Goal: Task Accomplishment & Management: Use online tool/utility

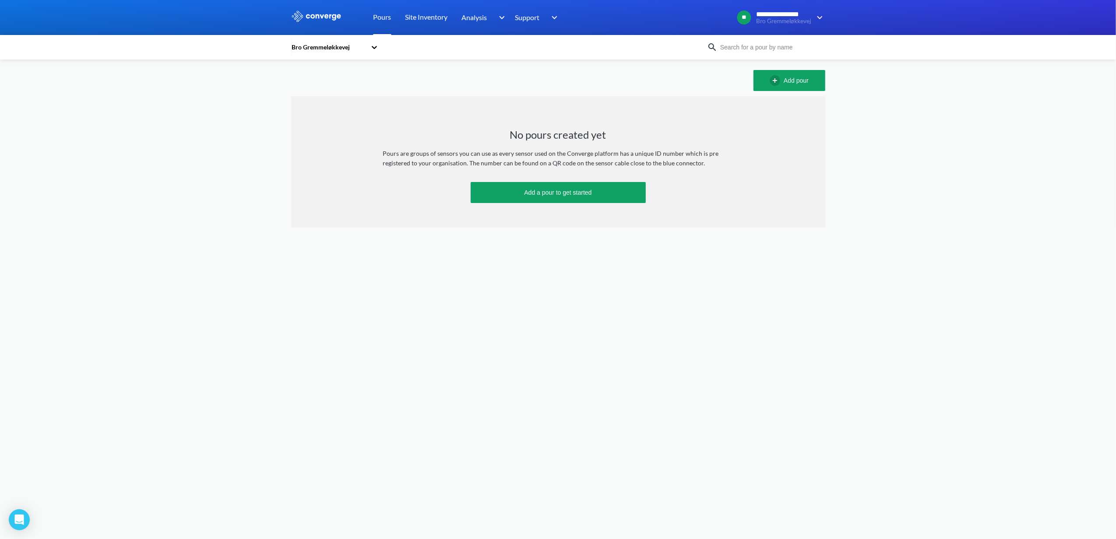
click at [389, 17] on link "Pours" at bounding box center [382, 17] width 18 height 35
click at [370, 49] on icon at bounding box center [374, 47] width 9 height 9
click at [333, 91] on div "Ny bro over Vestfyn" at bounding box center [335, 87] width 88 height 17
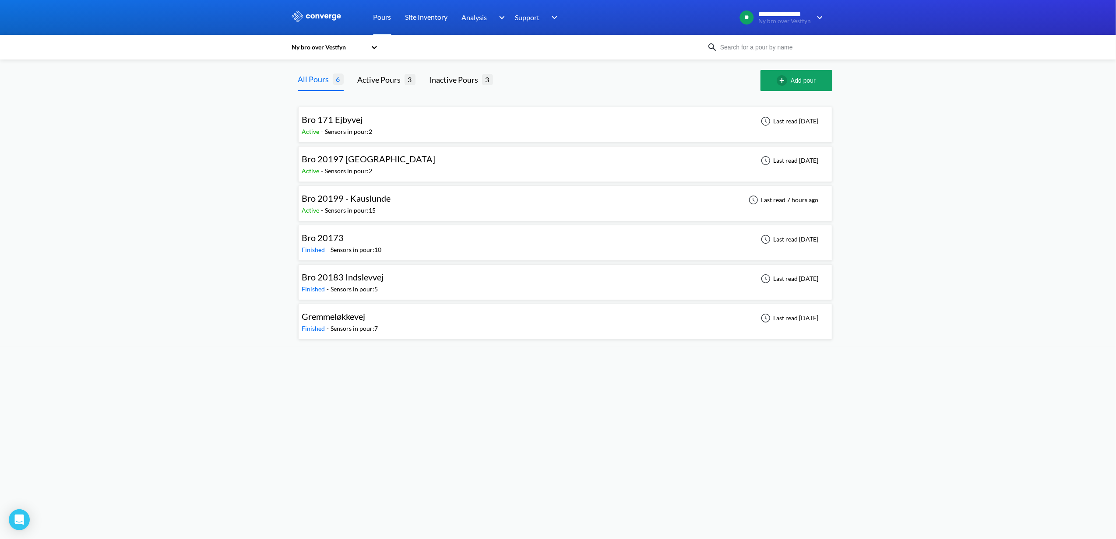
click at [361, 199] on span "Bro 20199 - Kauslunde" at bounding box center [346, 198] width 89 height 11
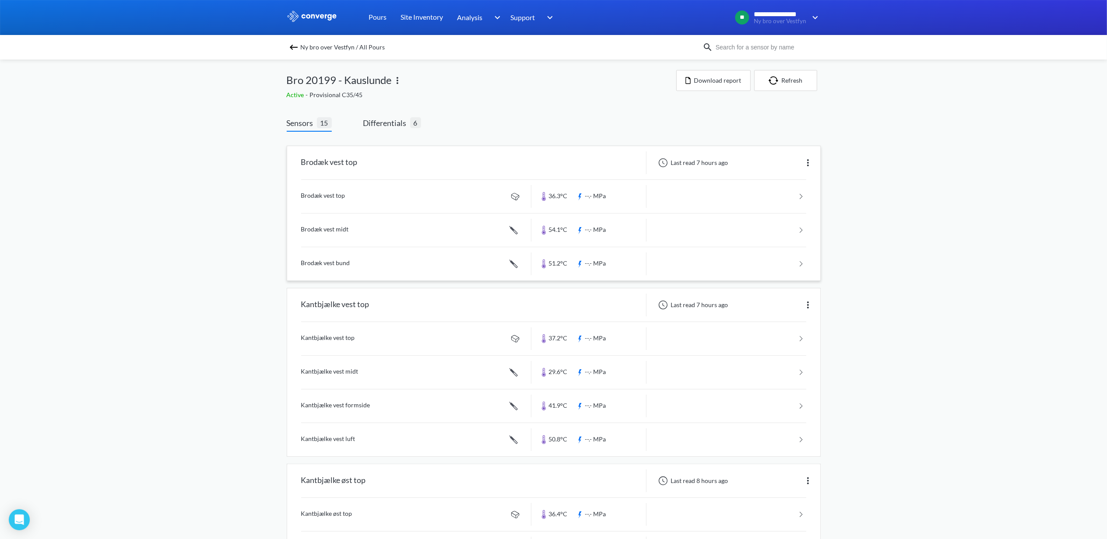
click at [321, 193] on link at bounding box center [553, 196] width 505 height 33
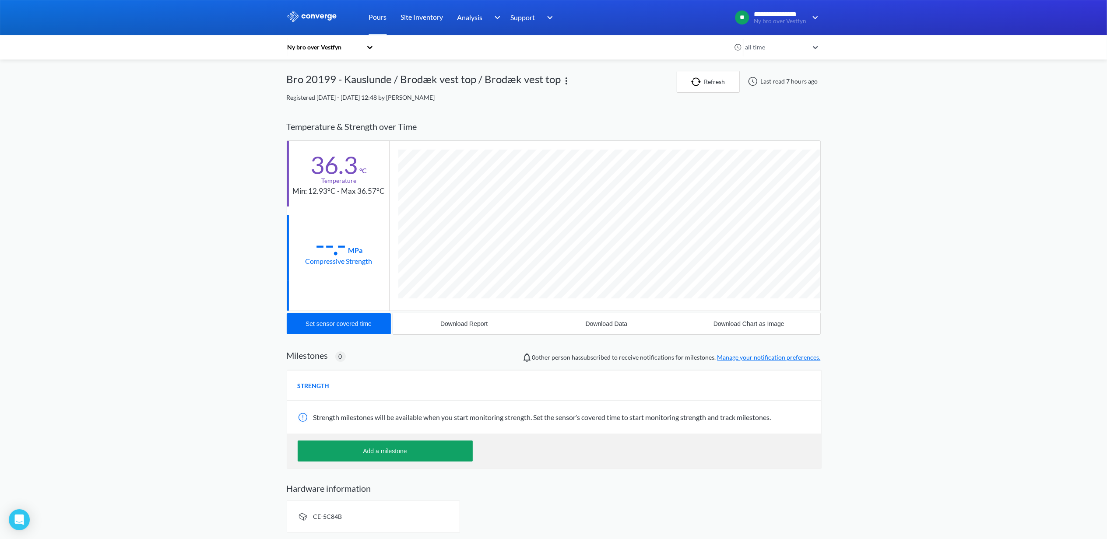
scroll to position [2, 0]
click at [335, 320] on div "Set sensor covered time" at bounding box center [339, 323] width 66 height 7
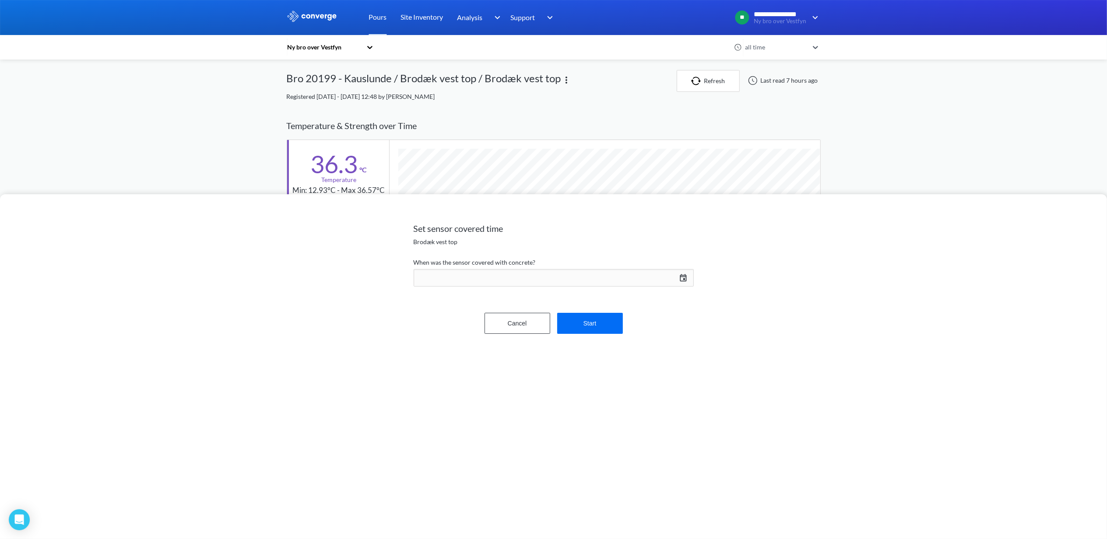
scroll to position [464, 534]
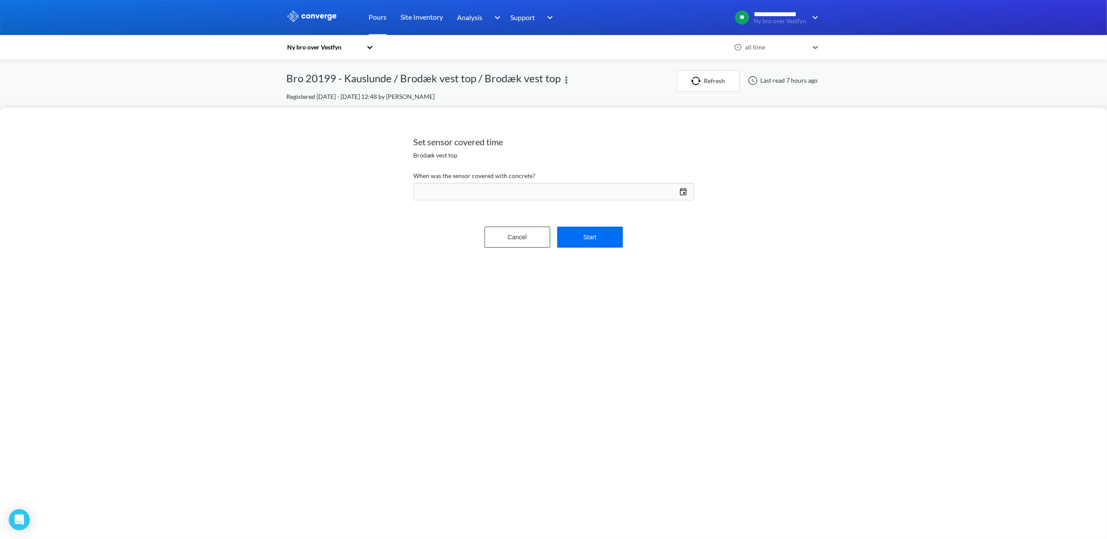
click at [687, 194] on div "[DATE] Press the down arrow key to interact with the calendar and select a date…" at bounding box center [554, 191] width 280 height 21
click at [635, 289] on td "20" at bounding box center [634, 289] width 14 height 14
drag, startPoint x: 619, startPoint y: 347, endPoint x: 580, endPoint y: 345, distance: 39.4
click at [580, 345] on div "15 : 11 Cancel Save" at bounding box center [635, 369] width 118 height 73
type input "09"
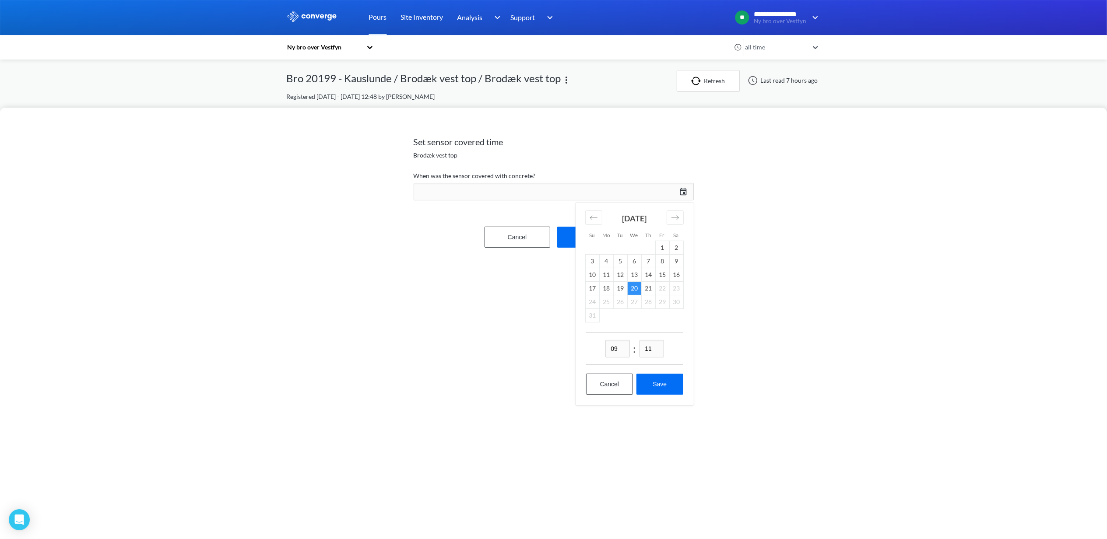
drag, startPoint x: 652, startPoint y: 351, endPoint x: 636, endPoint y: 353, distance: 15.9
click at [636, 353] on div "09 : 11" at bounding box center [634, 349] width 97 height 32
type input "00"
click at [668, 390] on button "Save" at bounding box center [659, 384] width 46 height 21
type input "09:00, 20th of August"
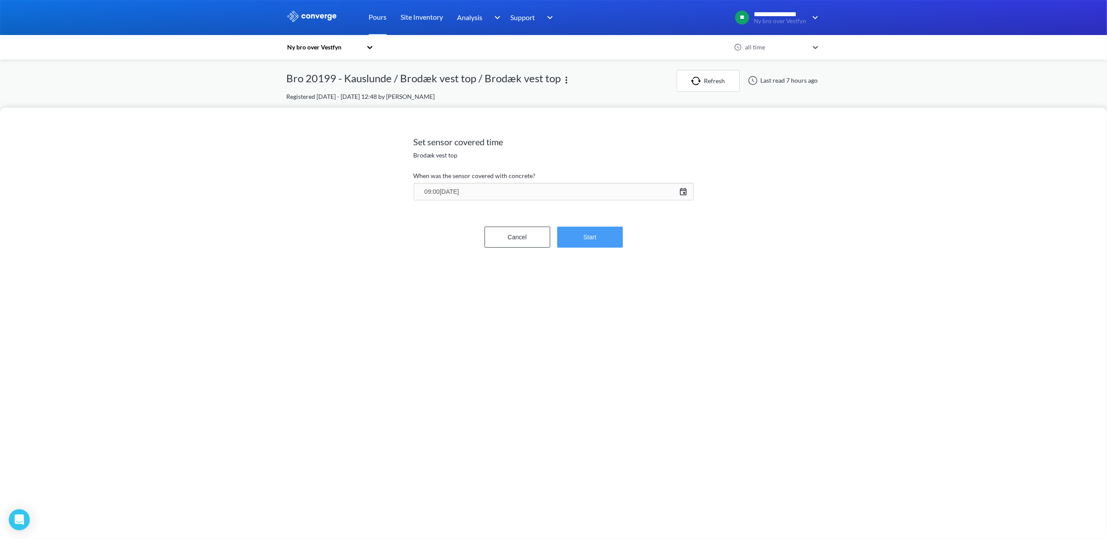
click at [600, 239] on button "Start" at bounding box center [590, 237] width 66 height 21
click at [594, 217] on button "Confirm" at bounding box center [590, 210] width 66 height 21
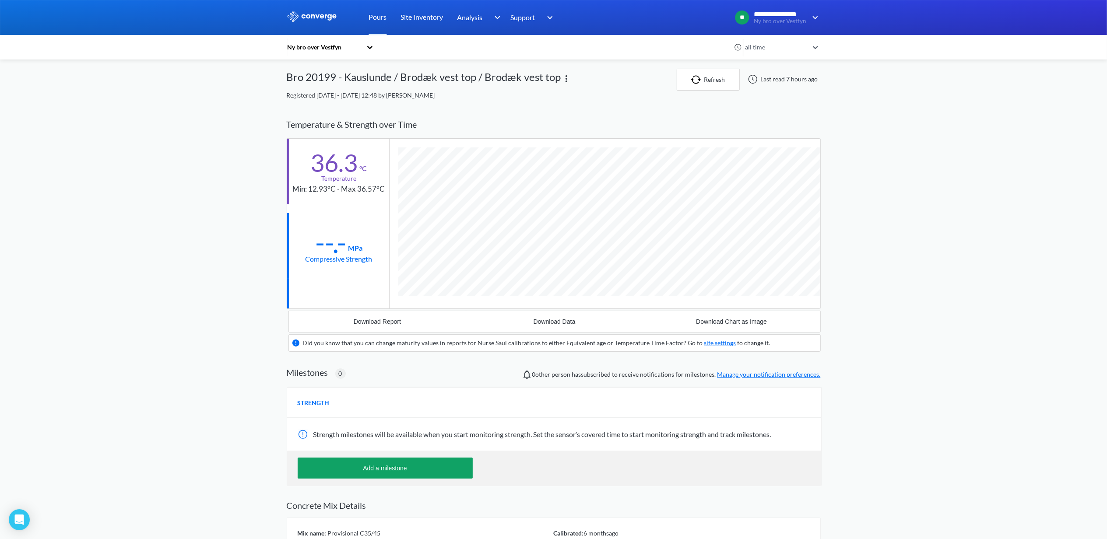
scroll to position [547, 534]
click at [705, 85] on button "Refresh" at bounding box center [708, 80] width 63 height 22
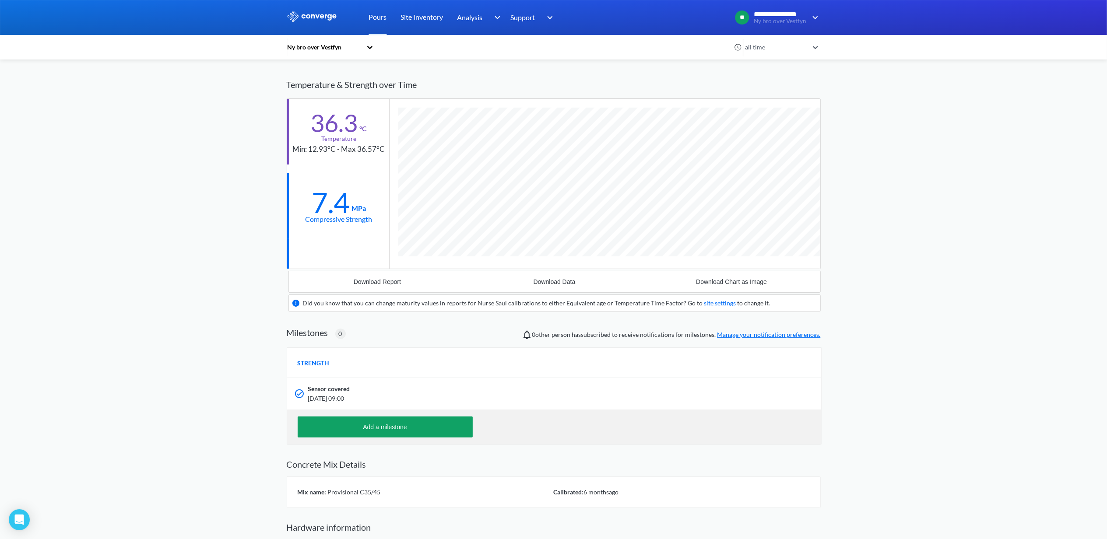
scroll to position [84, 0]
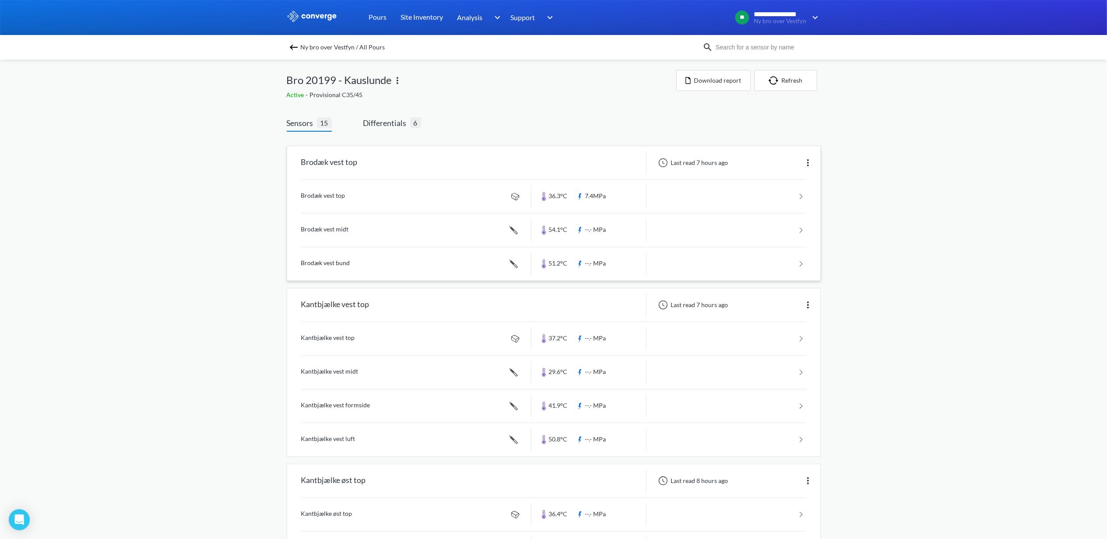
click at [328, 230] on link at bounding box center [553, 230] width 505 height 33
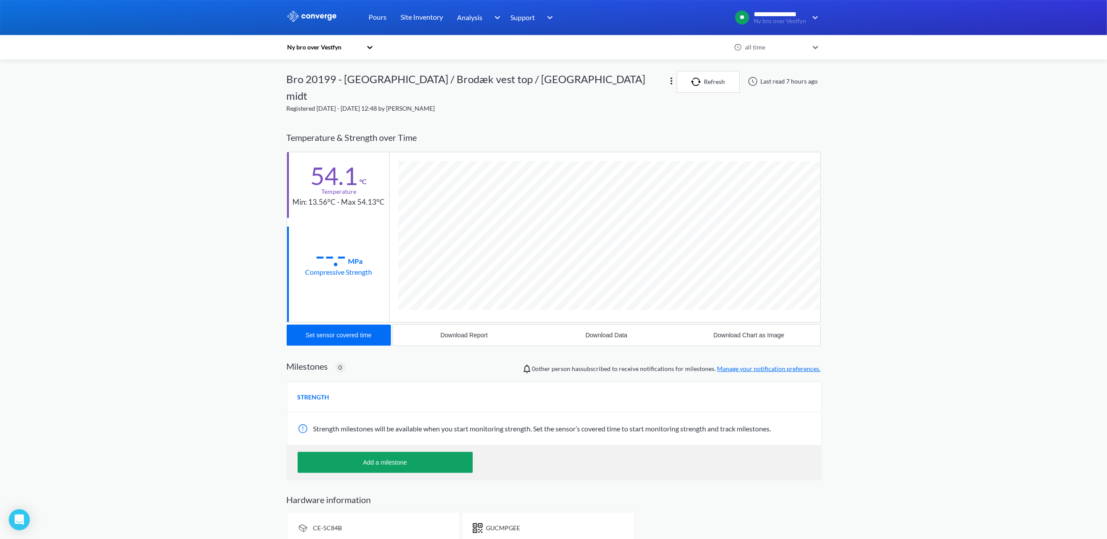
scroll to position [480, 534]
click at [313, 332] on div "Set sensor covered time" at bounding box center [339, 335] width 66 height 7
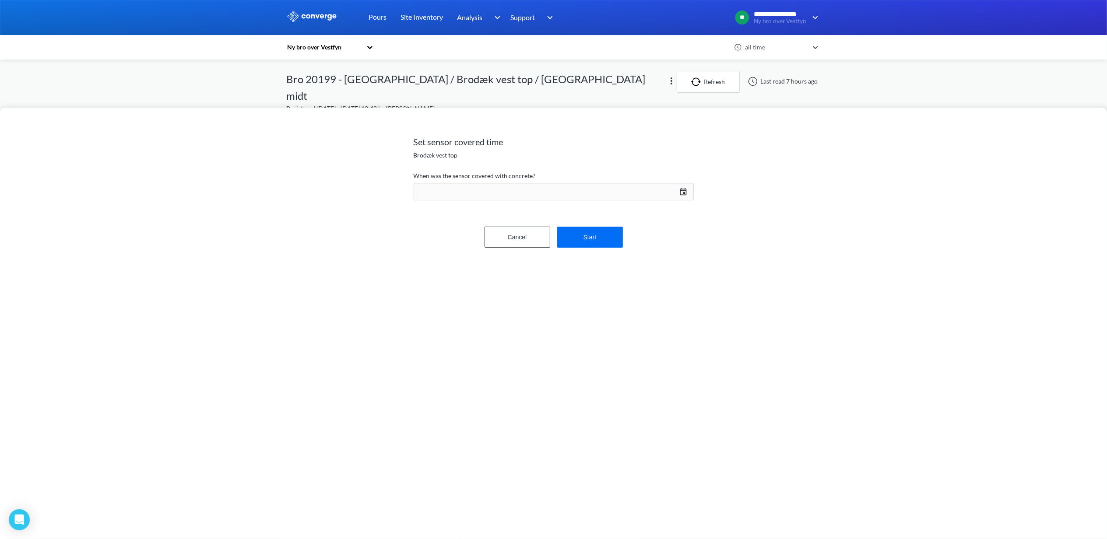
click at [682, 190] on div "[DATE] Press the down arrow key to interact with the calendar and select a date…" at bounding box center [554, 191] width 280 height 21
click at [633, 288] on td "20" at bounding box center [634, 289] width 14 height 14
click at [584, 349] on div "15 : 12 Cancel Save" at bounding box center [635, 369] width 118 height 73
type input "09"
drag, startPoint x: 657, startPoint y: 350, endPoint x: 613, endPoint y: 358, distance: 44.4
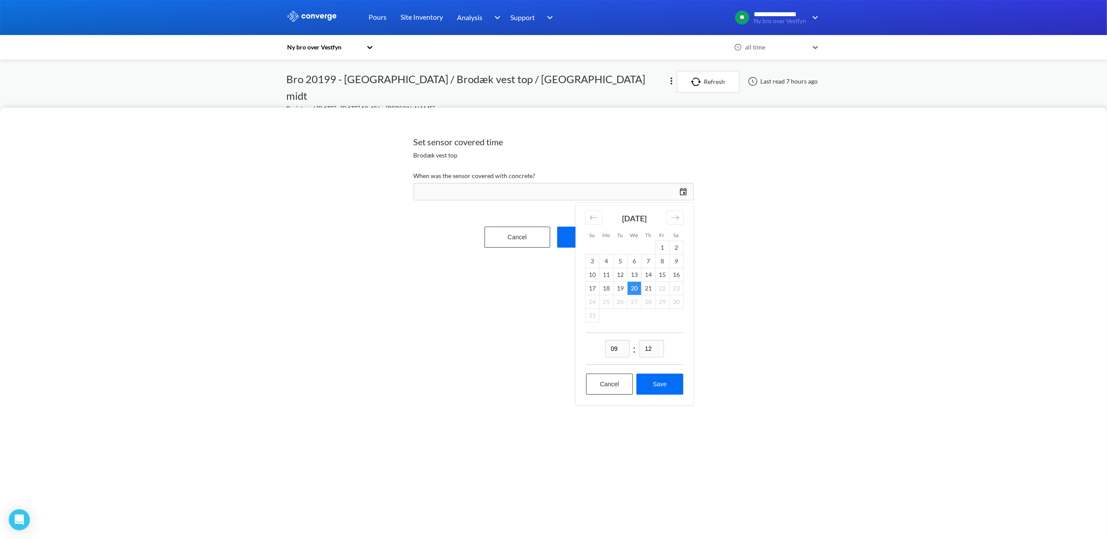
click at [613, 358] on div "09 : 12" at bounding box center [634, 349] width 97 height 32
type input "50"
click at [650, 381] on button "Save" at bounding box center [659, 384] width 46 height 21
type input "09:50, 20th of August"
click at [605, 248] on form "When was the sensor covered with concrete? 09:50, 20th of August 08/20/2025 Pre…" at bounding box center [554, 216] width 280 height 91
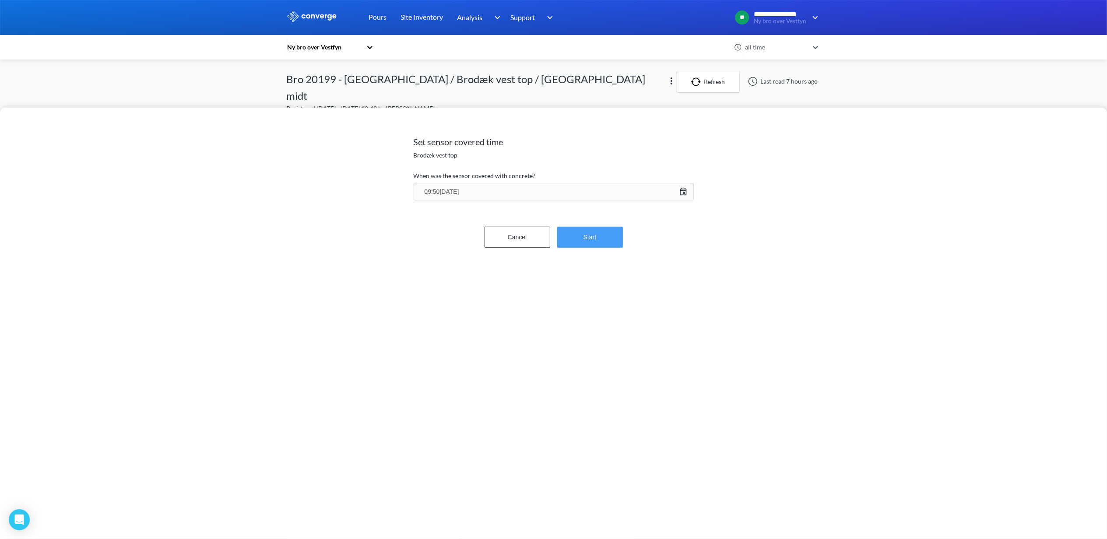
click at [598, 239] on button "Start" at bounding box center [590, 237] width 66 height 21
click at [595, 207] on button "Confirm" at bounding box center [590, 210] width 66 height 21
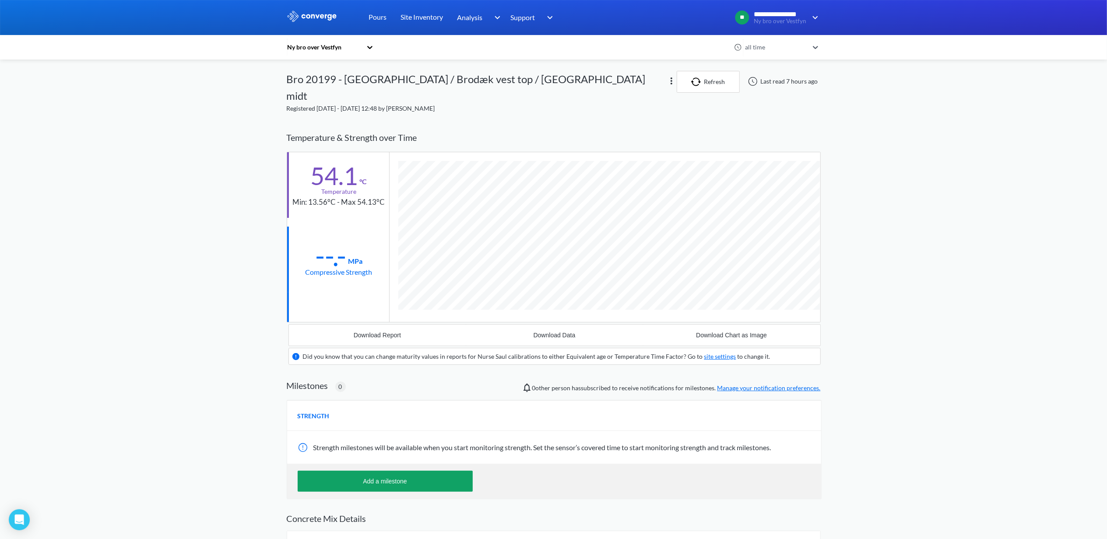
scroll to position [563, 534]
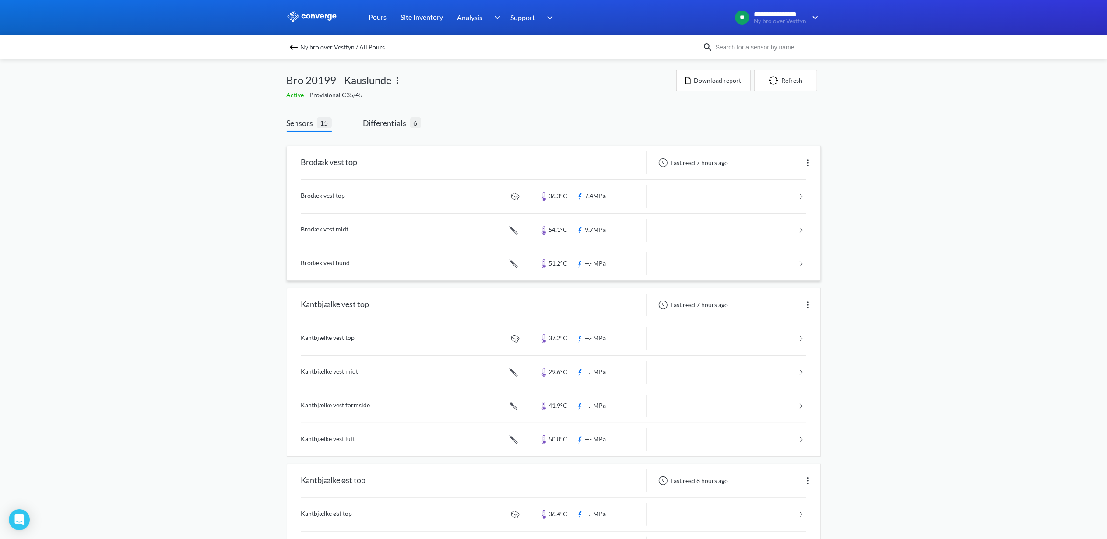
click at [331, 266] on link at bounding box center [553, 263] width 505 height 33
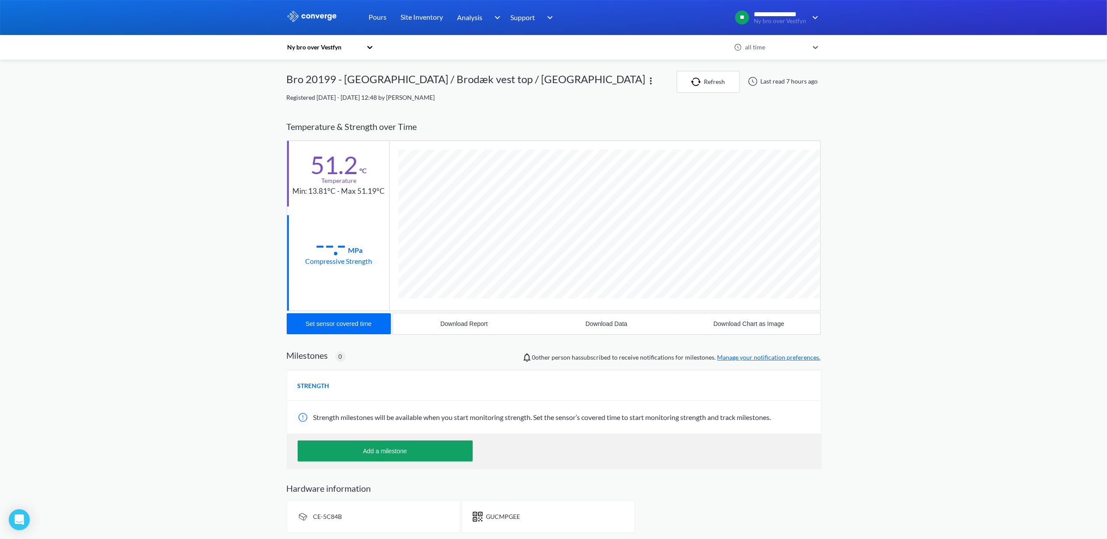
scroll to position [480, 534]
click at [355, 326] on div "Set sensor covered time" at bounding box center [339, 323] width 66 height 7
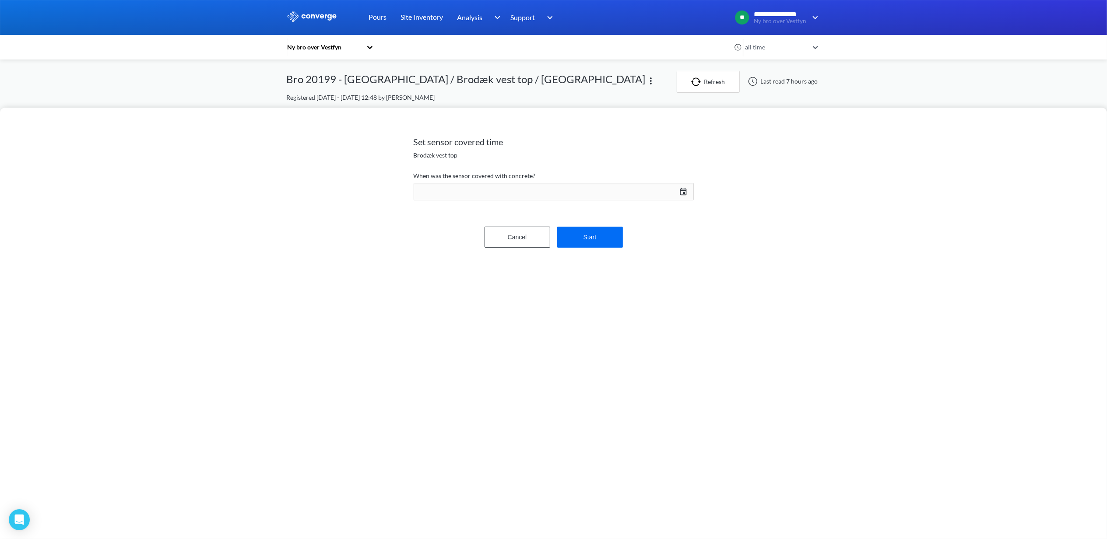
click at [680, 192] on div "[DATE] Press the down arrow key to interact with the calendar and select a date…" at bounding box center [554, 191] width 280 height 21
click at [635, 291] on td "20" at bounding box center [634, 289] width 14 height 14
drag, startPoint x: 589, startPoint y: 350, endPoint x: 558, endPoint y: 351, distance: 31.1
click at [568, 350] on div "Set sensor covered time Brodæk vest top When was the sensor covered with concre…" at bounding box center [553, 324] width 1107 height 432
type input "06"
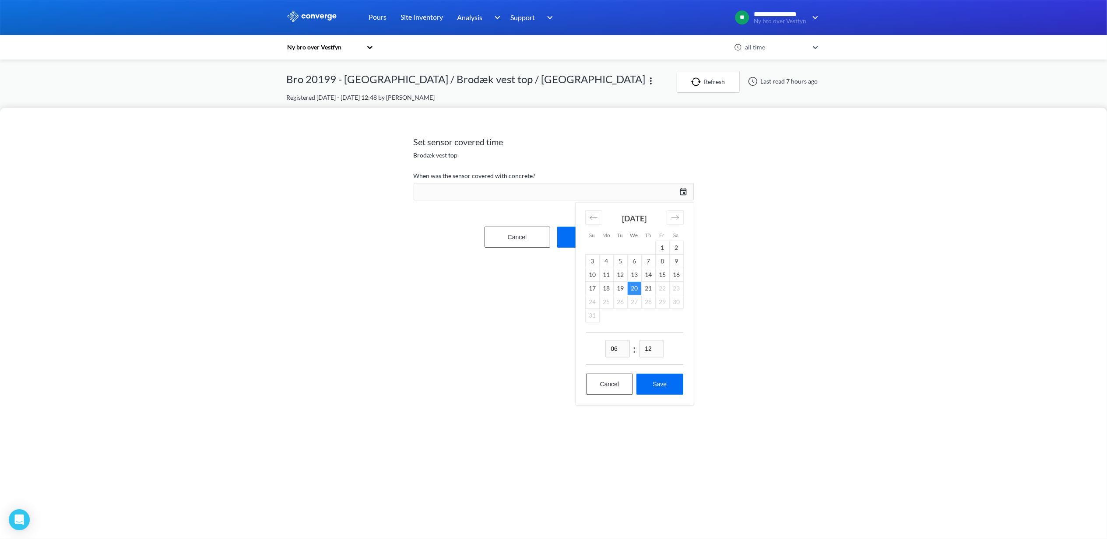
drag, startPoint x: 654, startPoint y: 350, endPoint x: 608, endPoint y: 351, distance: 46.0
click at [608, 351] on div "06 : 12" at bounding box center [634, 349] width 97 height 32
type input "50"
click at [662, 383] on button "Save" at bounding box center [659, 384] width 46 height 21
type input "06:50, 20th of August"
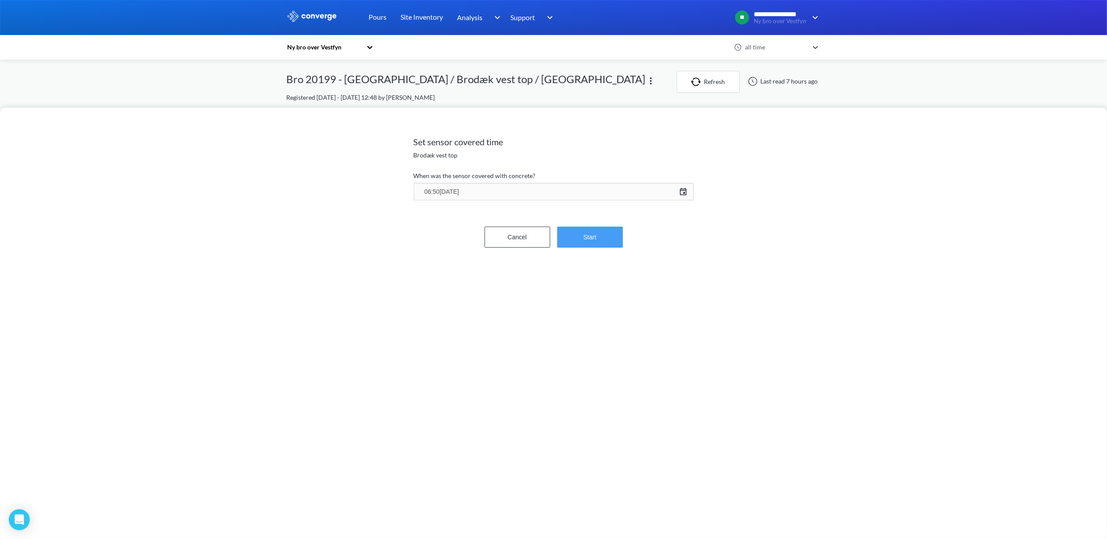
click at [575, 233] on button "Start" at bounding box center [590, 237] width 66 height 21
click at [586, 211] on button "Confirm" at bounding box center [590, 210] width 66 height 21
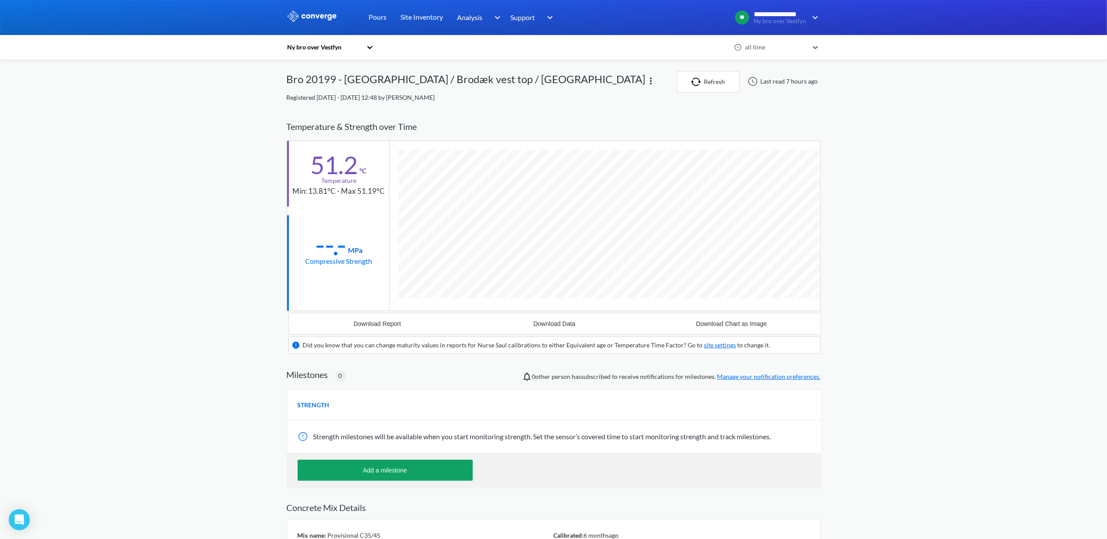
scroll to position [563, 534]
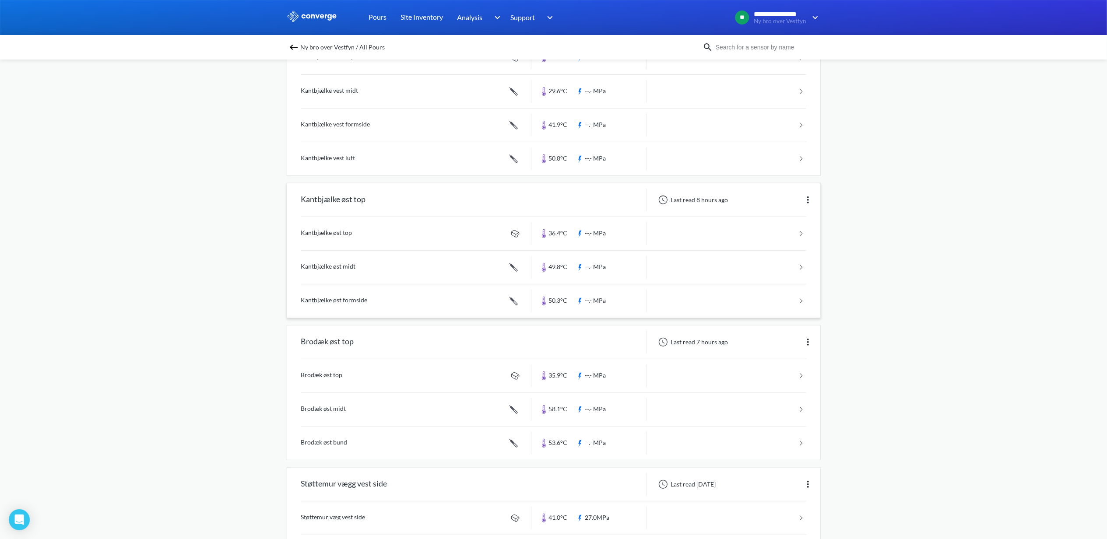
scroll to position [292, 0]
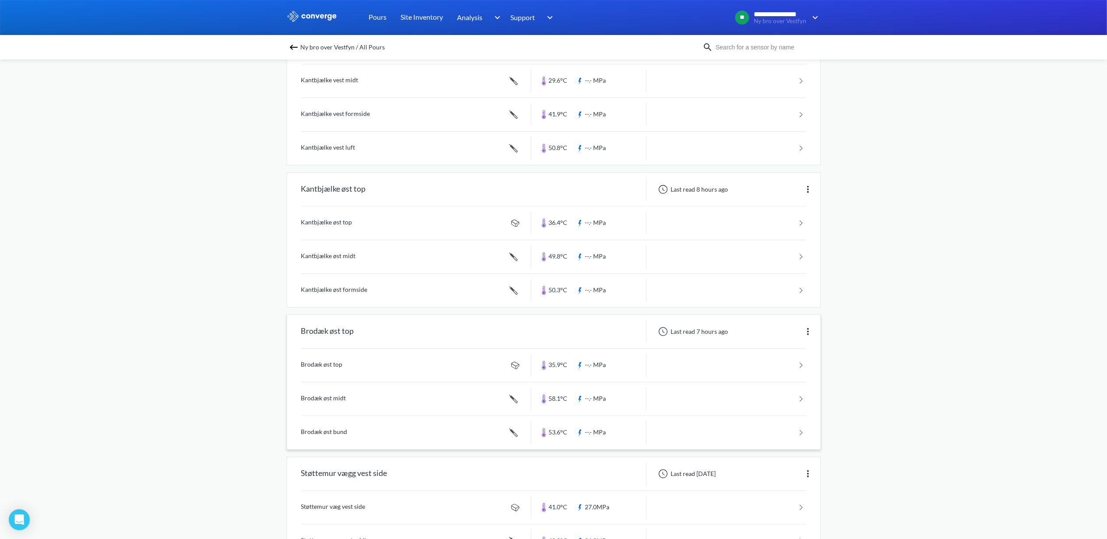
click at [350, 366] on link at bounding box center [553, 365] width 505 height 33
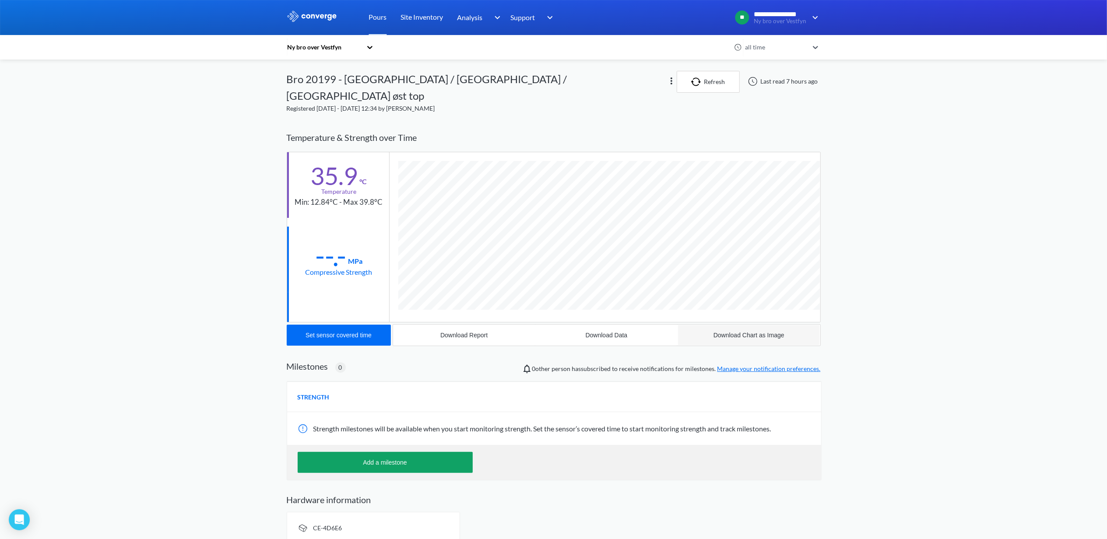
scroll to position [464, 534]
click at [346, 332] on div "Set sensor covered time" at bounding box center [339, 335] width 66 height 7
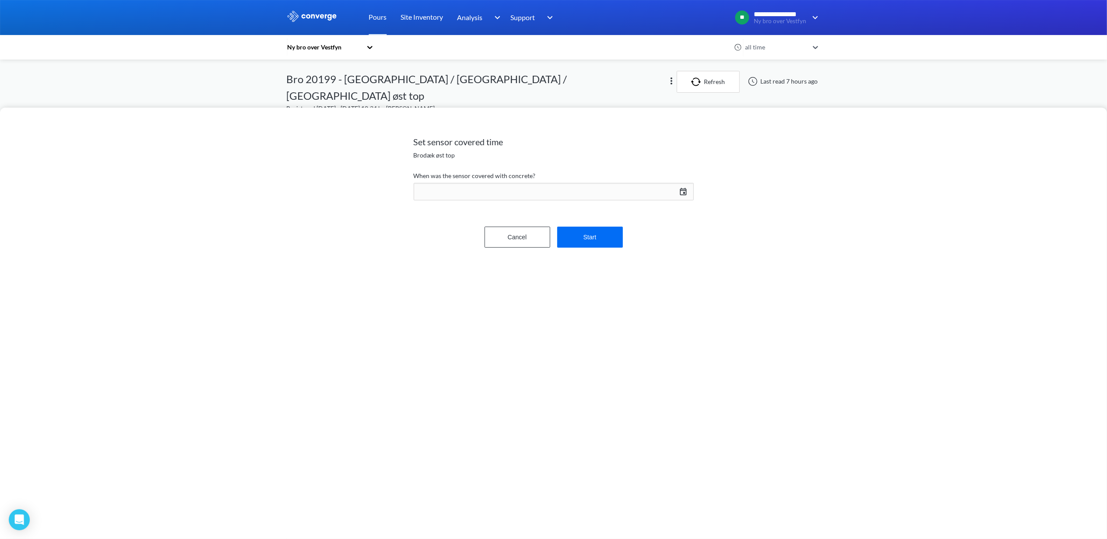
click at [682, 193] on div "[DATE] Press the down arrow key to interact with the calendar and select a date…" at bounding box center [554, 191] width 280 height 21
click at [633, 286] on td "20" at bounding box center [634, 289] width 14 height 14
click at [567, 349] on div "Set sensor covered time Brodæk øst top When was the sensor covered with concret…" at bounding box center [553, 324] width 1107 height 432
type input "09"
drag, startPoint x: 661, startPoint y: 353, endPoint x: 634, endPoint y: 354, distance: 26.3
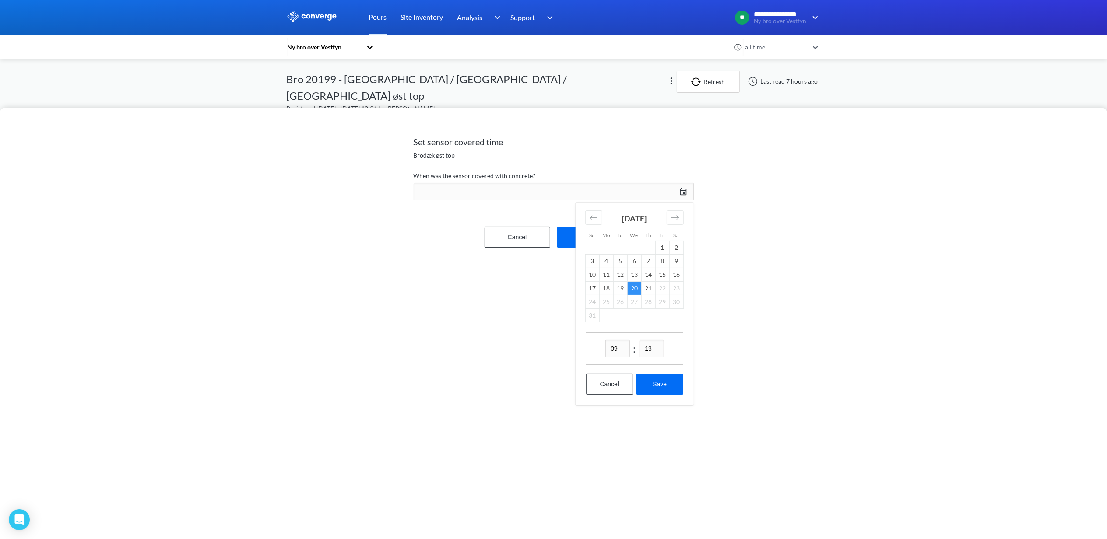
click at [635, 354] on div "09 : 13" at bounding box center [634, 349] width 97 height 32
type input "00"
click at [654, 383] on button "Save" at bounding box center [659, 384] width 46 height 21
type input "09:00, 20th of August"
click at [592, 236] on button "Start" at bounding box center [590, 237] width 66 height 21
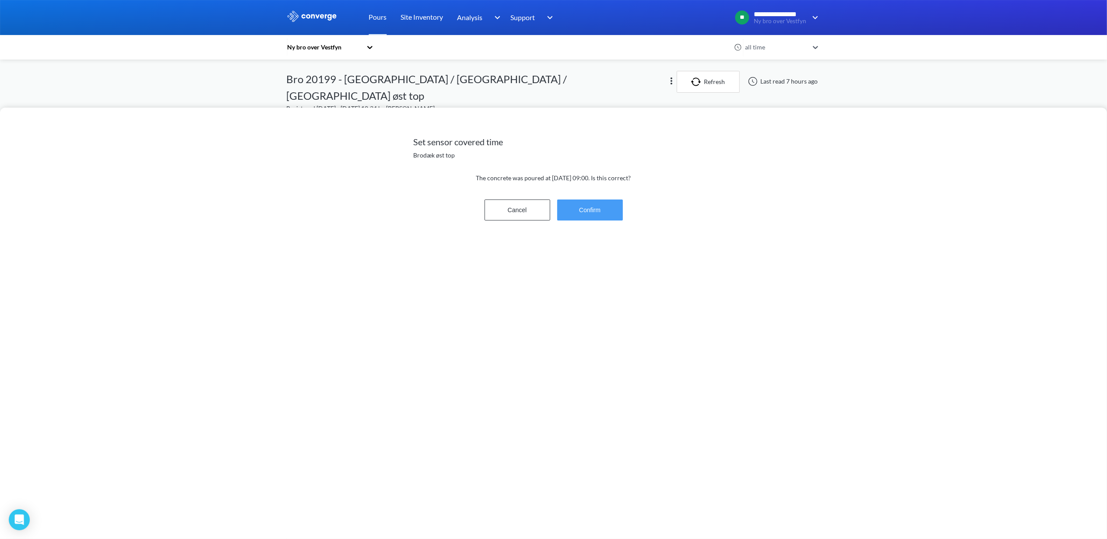
click at [599, 206] on button "Confirm" at bounding box center [590, 210] width 66 height 21
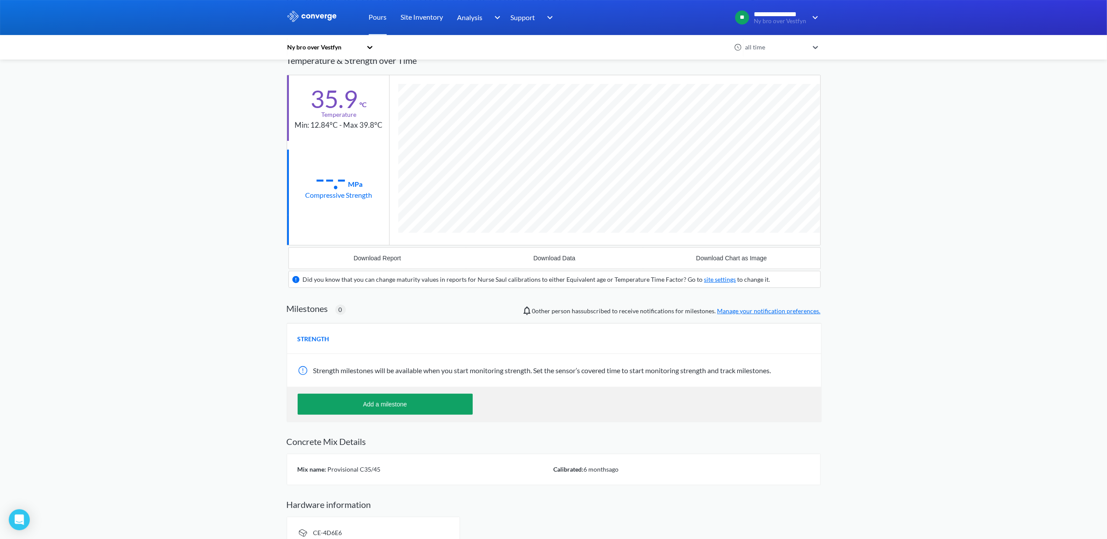
scroll to position [0, 0]
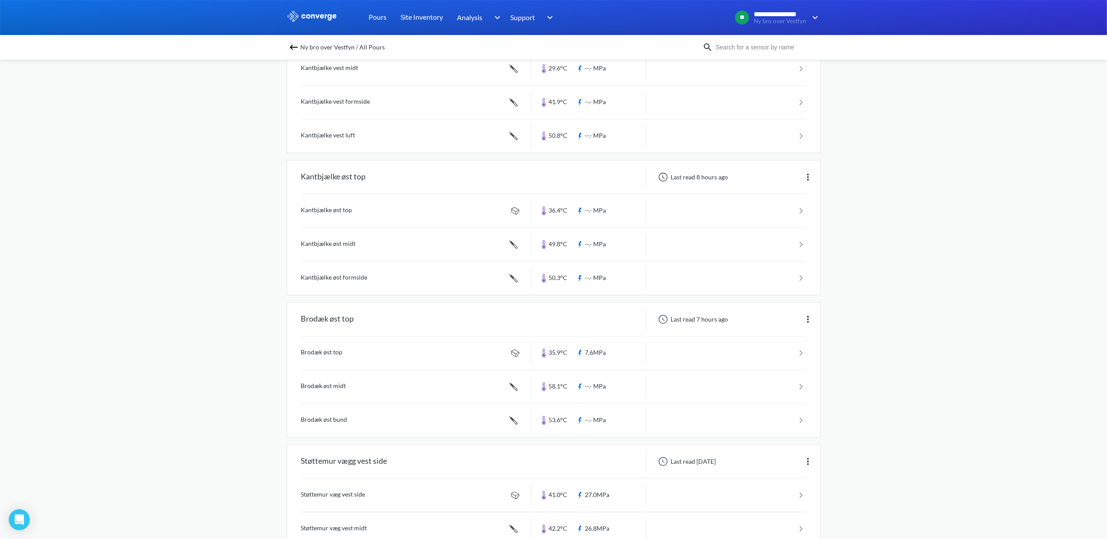
scroll to position [233, 0]
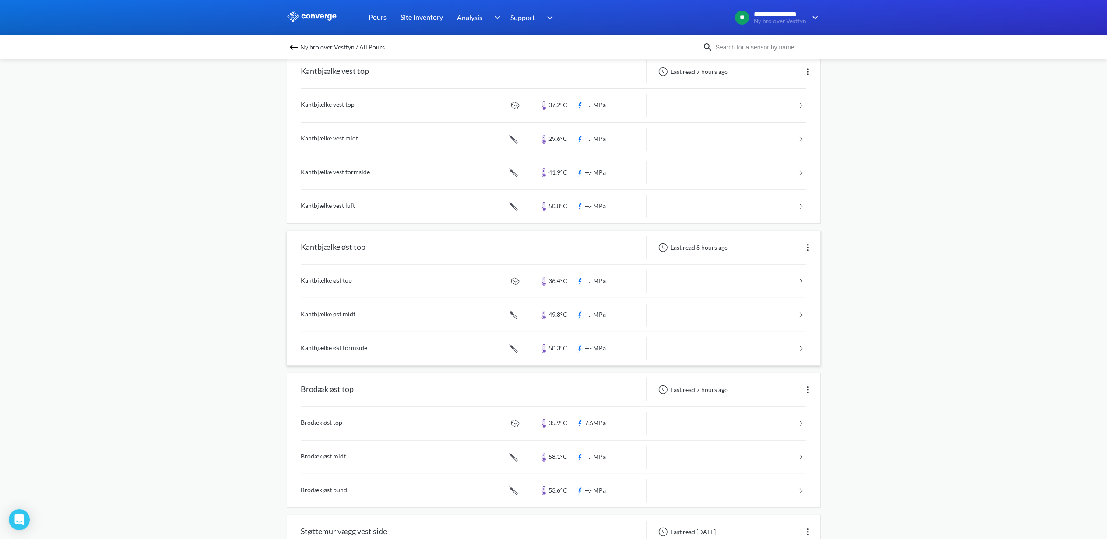
click at [342, 279] on link at bounding box center [553, 281] width 505 height 33
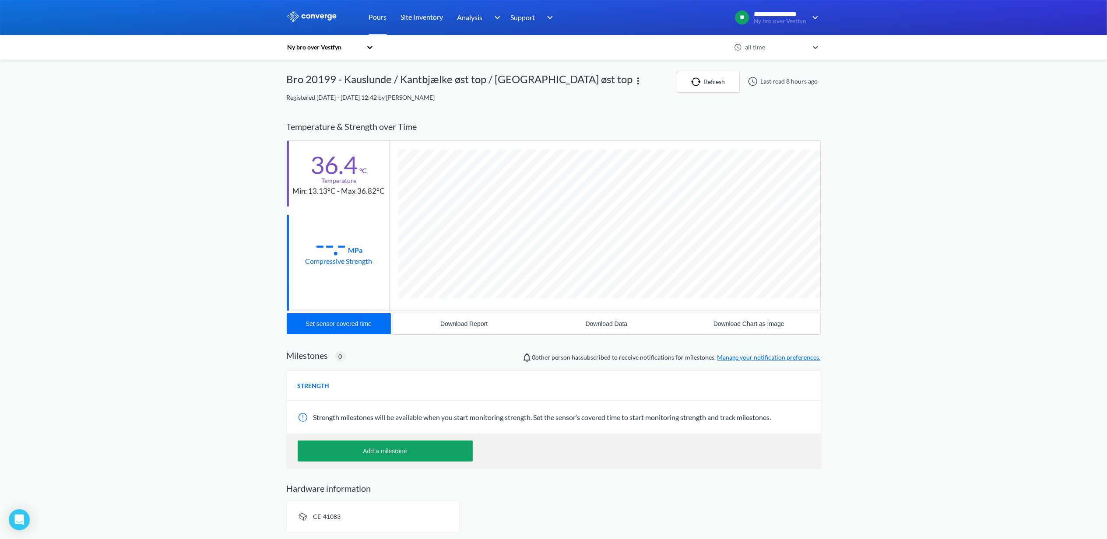
scroll to position [464, 534]
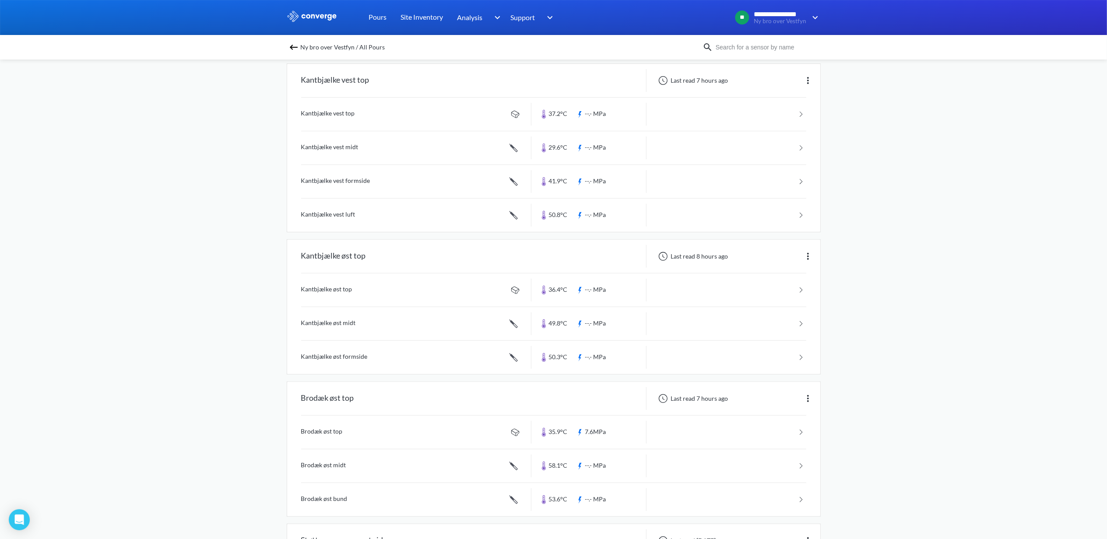
scroll to position [233, 0]
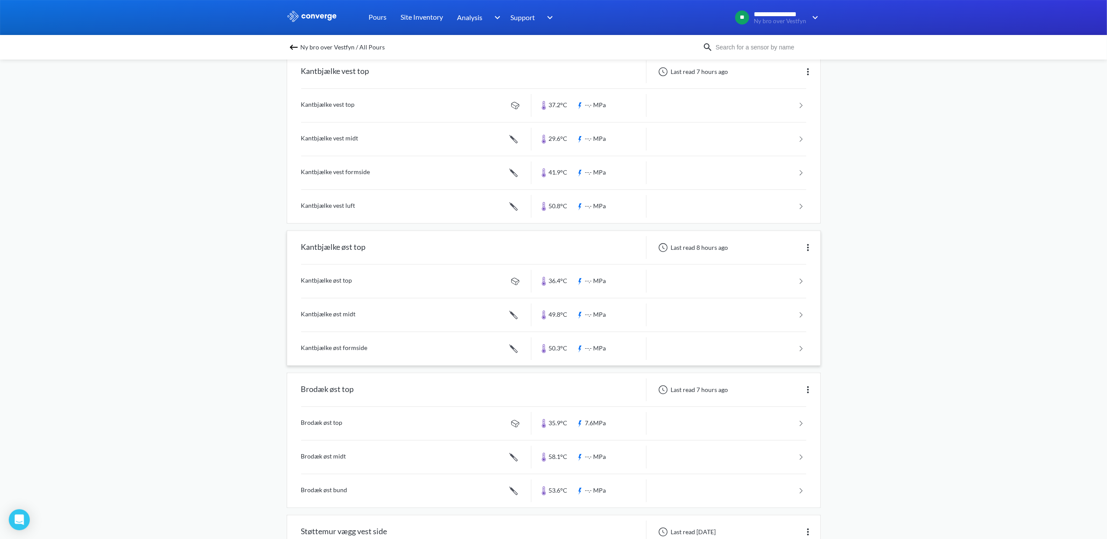
click at [463, 280] on link at bounding box center [553, 281] width 505 height 33
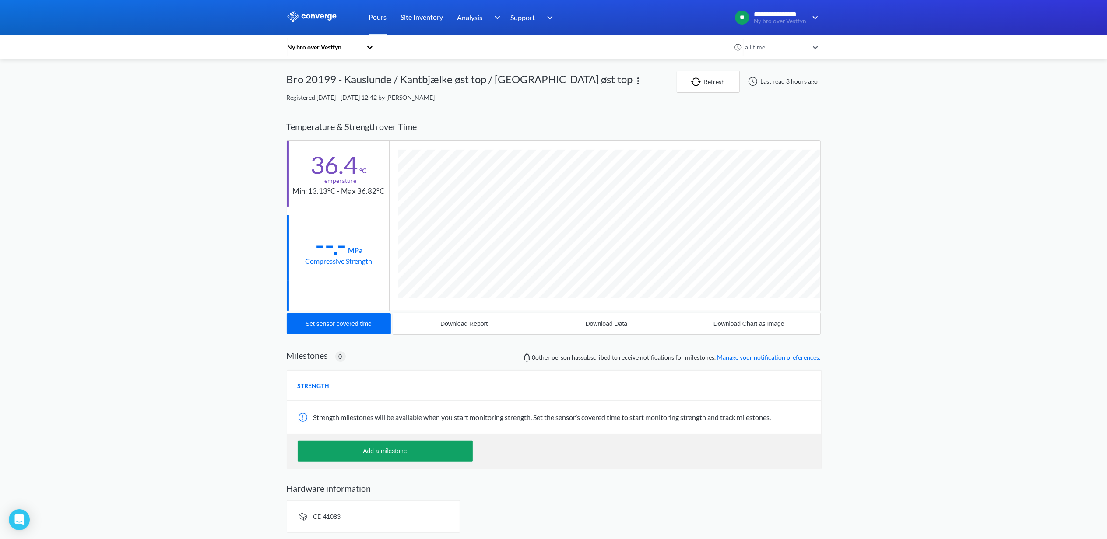
scroll to position [464, 534]
click at [326, 326] on div "Set sensor covered time" at bounding box center [339, 323] width 66 height 7
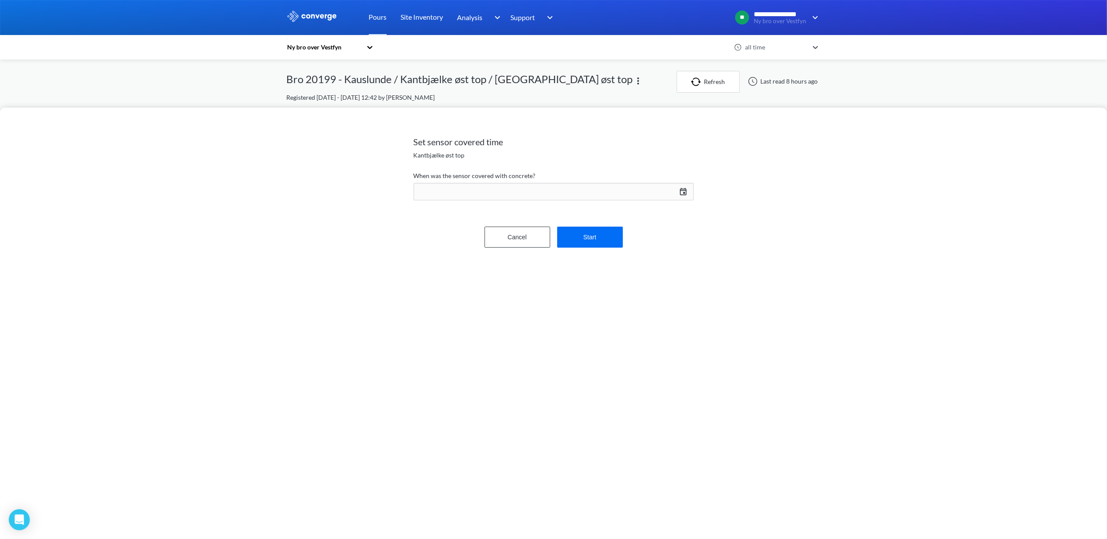
click at [681, 190] on div "[DATE] Press the down arrow key to interact with the calendar and select a date…" at bounding box center [554, 191] width 280 height 21
click at [632, 290] on td "20" at bounding box center [634, 289] width 14 height 14
drag, startPoint x: 606, startPoint y: 350, endPoint x: 594, endPoint y: 353, distance: 11.7
click at [594, 352] on div "15 : 17" at bounding box center [634, 349] width 97 height 32
type input "17"
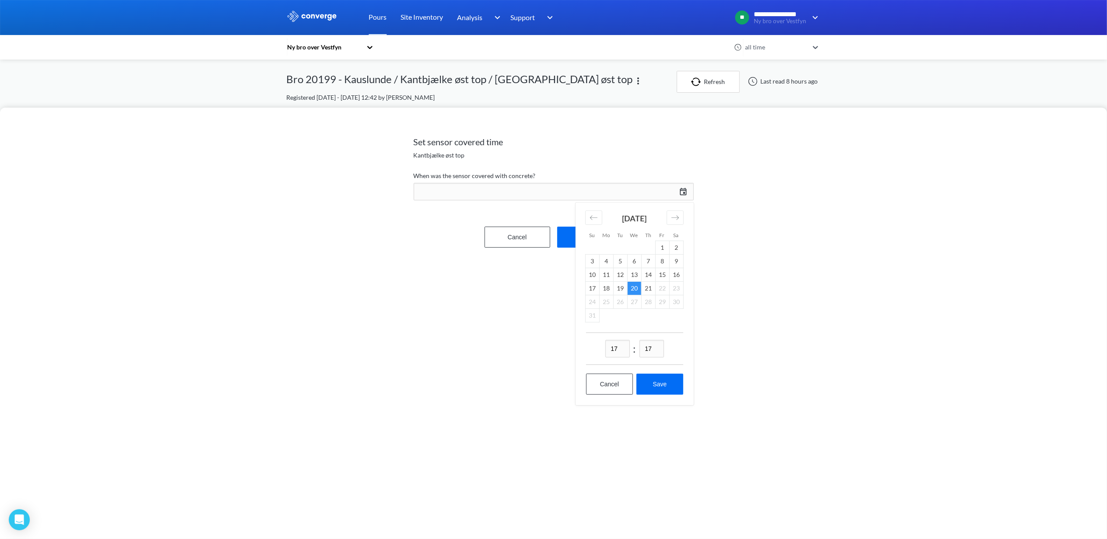
drag, startPoint x: 656, startPoint y: 348, endPoint x: 648, endPoint y: 351, distance: 8.3
click at [648, 351] on input "17" at bounding box center [652, 349] width 25 height 18
type input "00"
click at [661, 384] on button "Save" at bounding box center [659, 384] width 46 height 21
type input "17:00[DATE]"
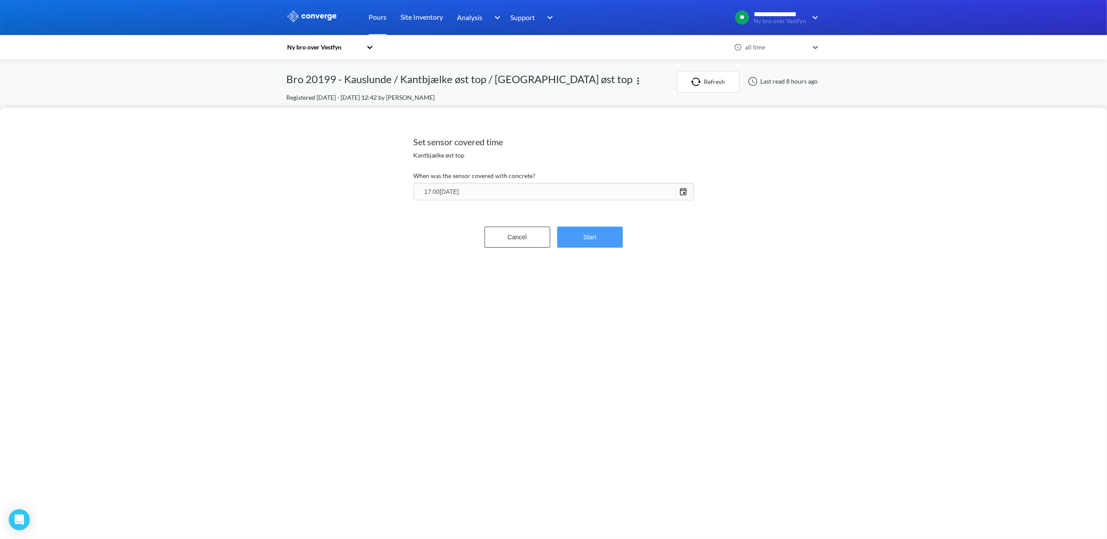
click at [586, 242] on button "Start" at bounding box center [590, 237] width 66 height 21
click at [592, 222] on div "Cancel Confirm" at bounding box center [554, 210] width 280 height 28
click at [592, 208] on button "Confirm" at bounding box center [590, 210] width 66 height 21
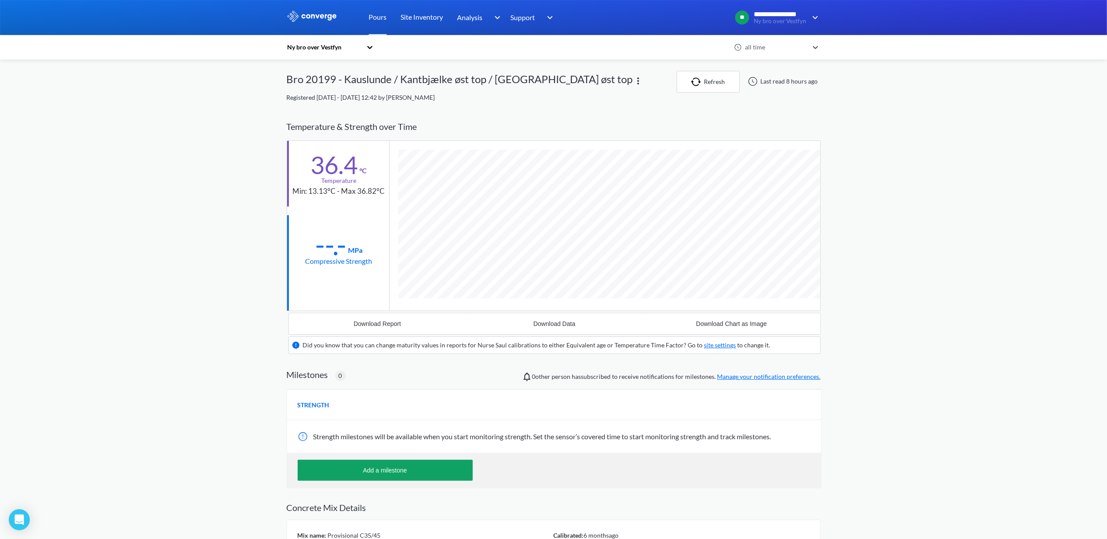
scroll to position [547, 534]
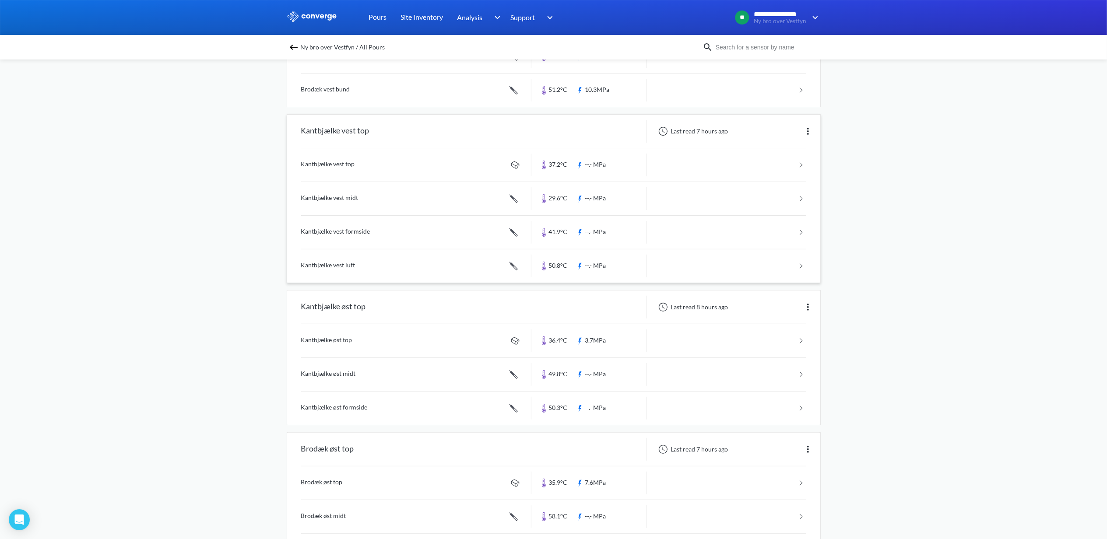
scroll to position [175, 0]
click at [337, 377] on link at bounding box center [553, 373] width 505 height 33
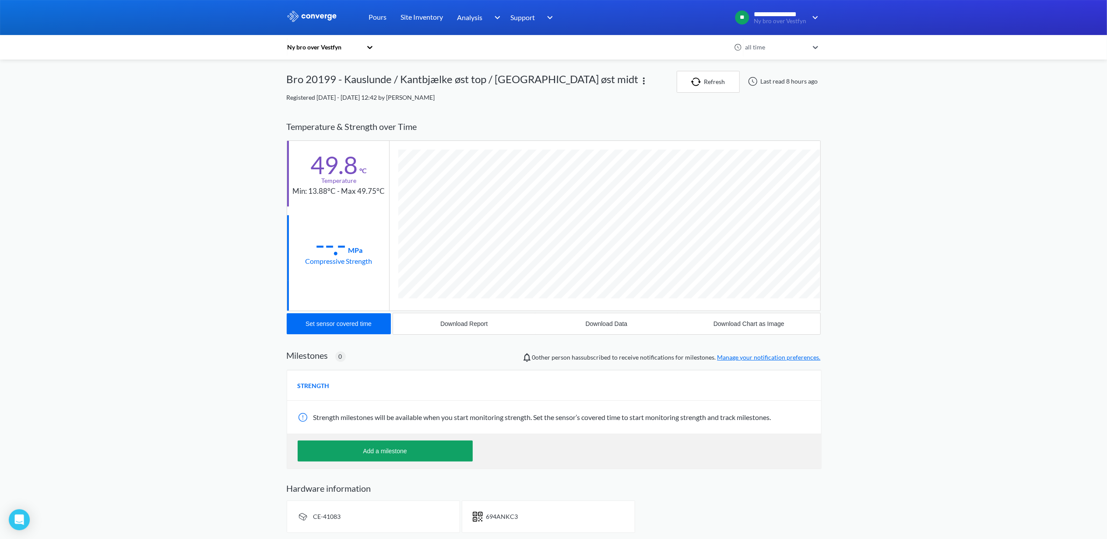
scroll to position [480, 534]
click at [327, 326] on div "Set sensor covered time" at bounding box center [339, 323] width 66 height 7
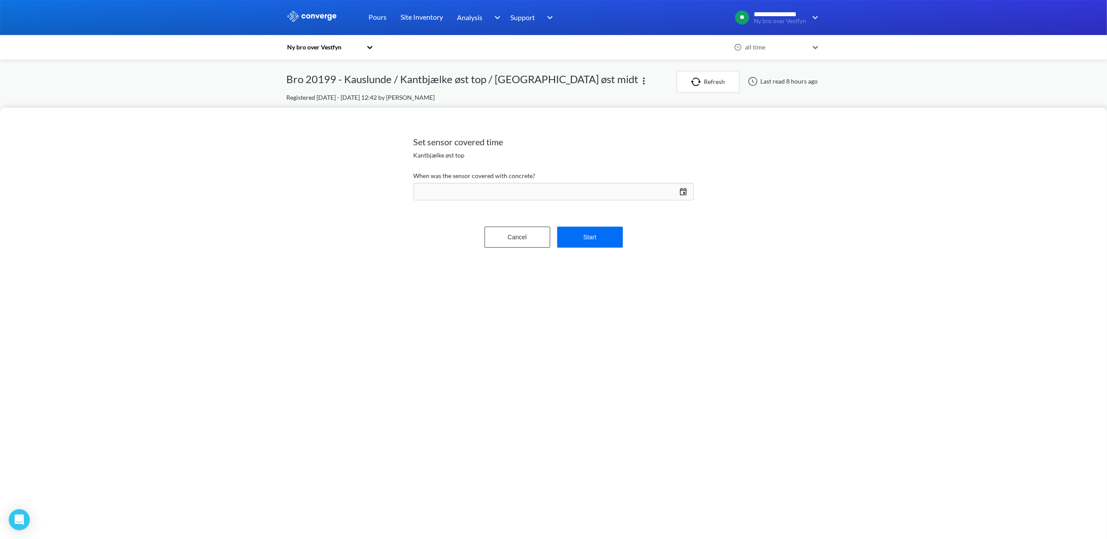
click at [682, 193] on div "[DATE] Press the down arrow key to interact with the calendar and select a date…" at bounding box center [554, 191] width 280 height 21
click at [636, 289] on td "20" at bounding box center [634, 289] width 14 height 14
click at [608, 351] on input "15" at bounding box center [617, 349] width 25 height 18
type input "16"
drag, startPoint x: 656, startPoint y: 348, endPoint x: 620, endPoint y: 352, distance: 35.7
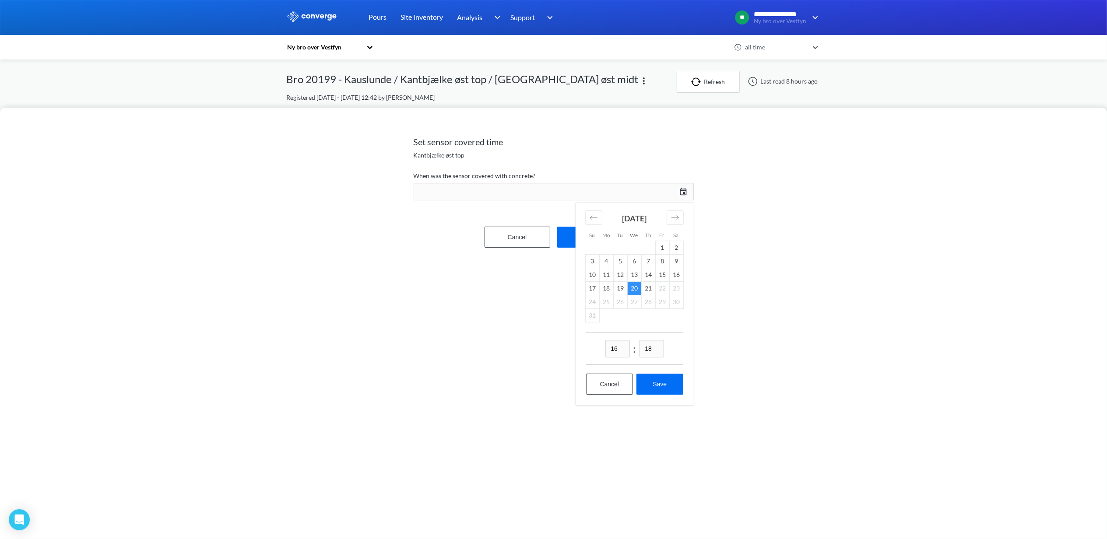
click at [620, 352] on div "16 : 18" at bounding box center [634, 349] width 97 height 32
type input "20"
click at [666, 384] on button "Save" at bounding box center [659, 384] width 46 height 21
type input "16:20[DATE]"
click at [606, 235] on button "Start" at bounding box center [590, 237] width 66 height 21
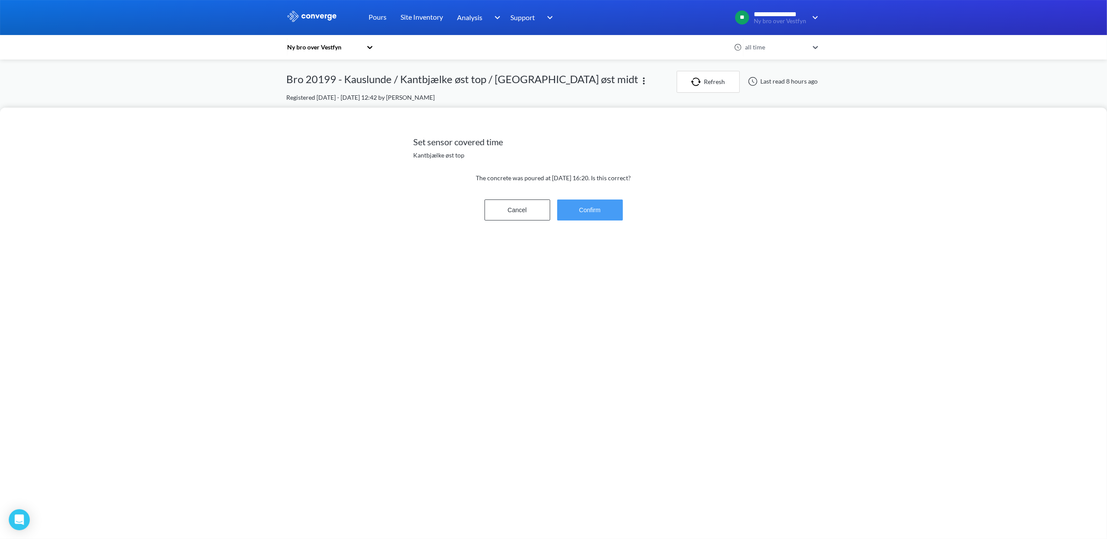
click at [592, 212] on button "Confirm" at bounding box center [590, 210] width 66 height 21
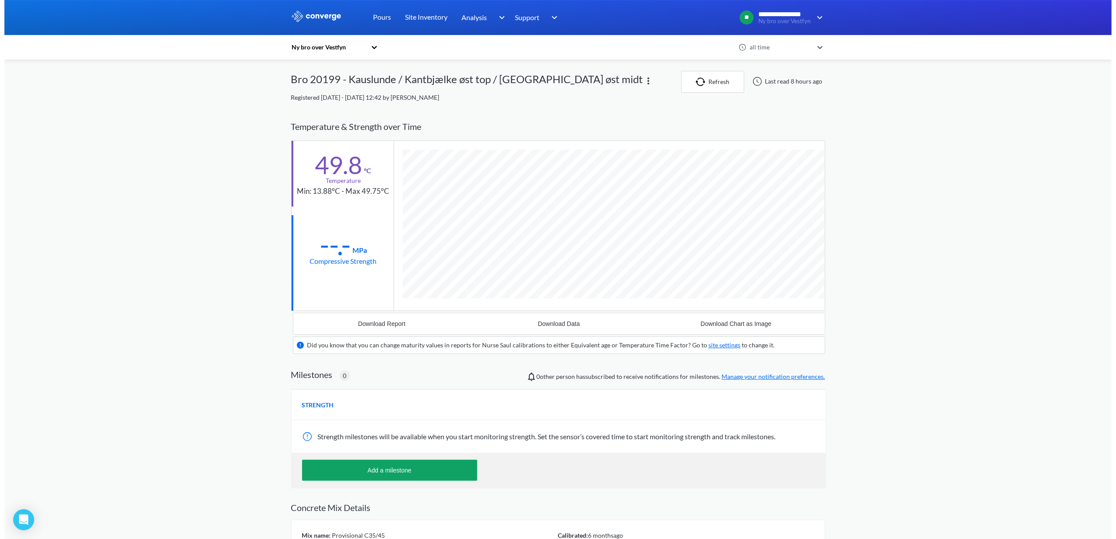
scroll to position [563, 534]
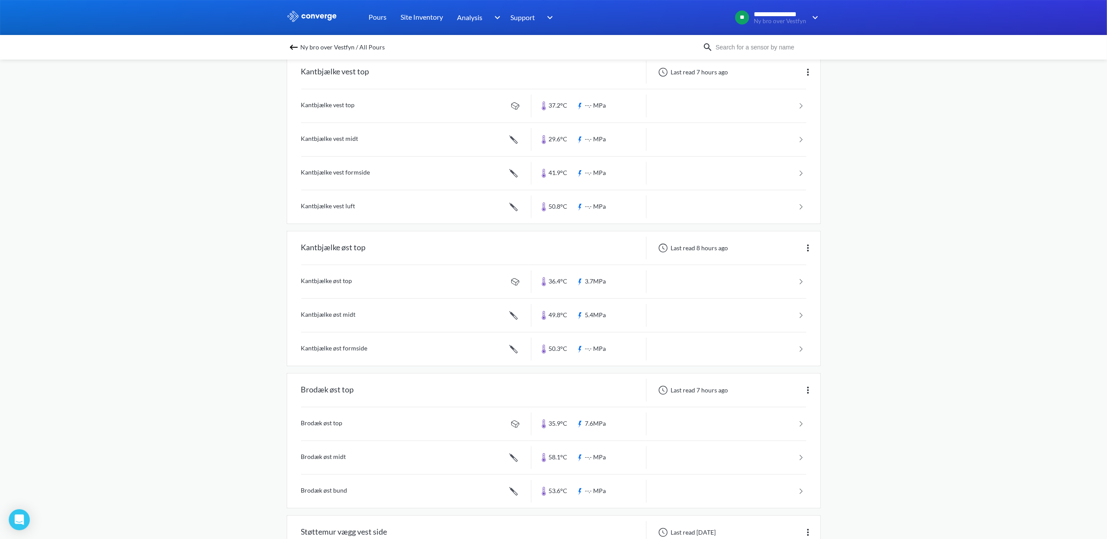
scroll to position [233, 0]
click at [332, 349] on link at bounding box center [553, 348] width 505 height 33
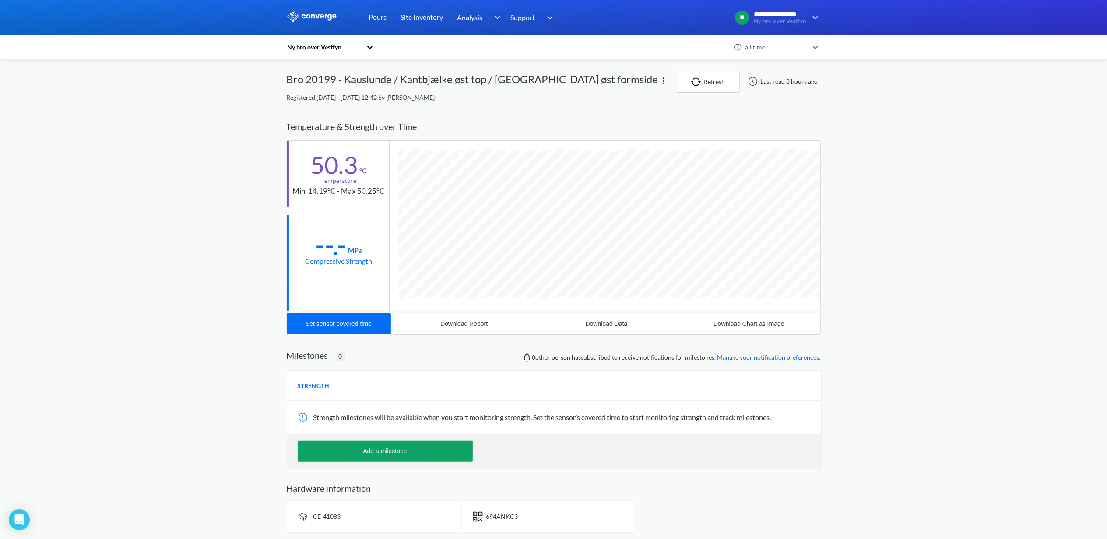
scroll to position [480, 534]
click at [322, 322] on div "Set sensor covered time" at bounding box center [339, 323] width 66 height 7
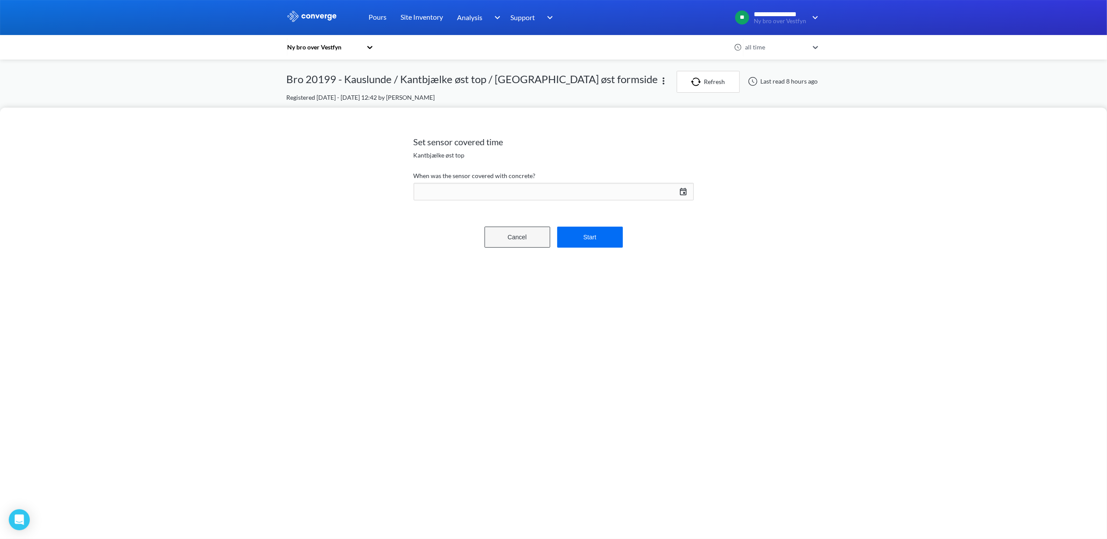
click at [540, 242] on button "Cancel" at bounding box center [518, 237] width 66 height 21
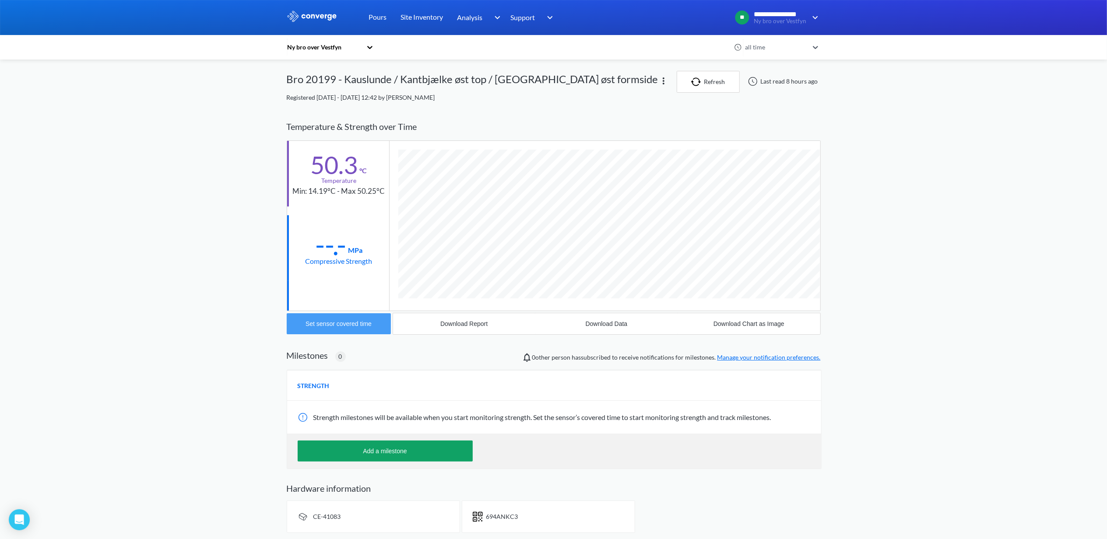
click at [313, 323] on div "Set sensor covered time" at bounding box center [339, 323] width 66 height 7
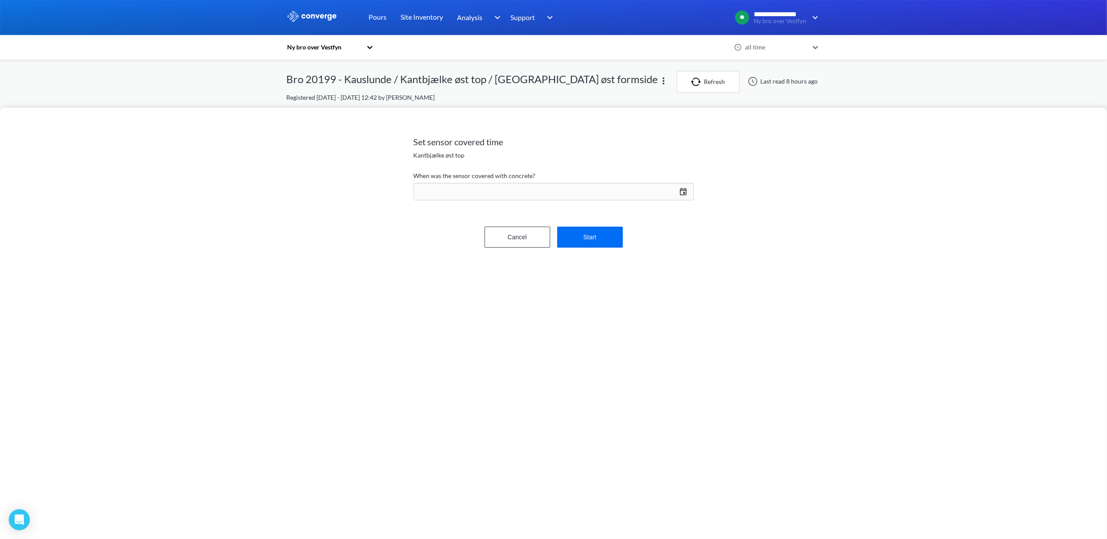
click at [680, 192] on div "[DATE] Press the down arrow key to interact with the calendar and select a date…" at bounding box center [554, 191] width 280 height 21
click at [636, 288] on td "20" at bounding box center [634, 289] width 14 height 14
click at [620, 347] on input "15" at bounding box center [617, 349] width 25 height 18
click at [615, 349] on input "15" at bounding box center [617, 349] width 25 height 18
type input "16"
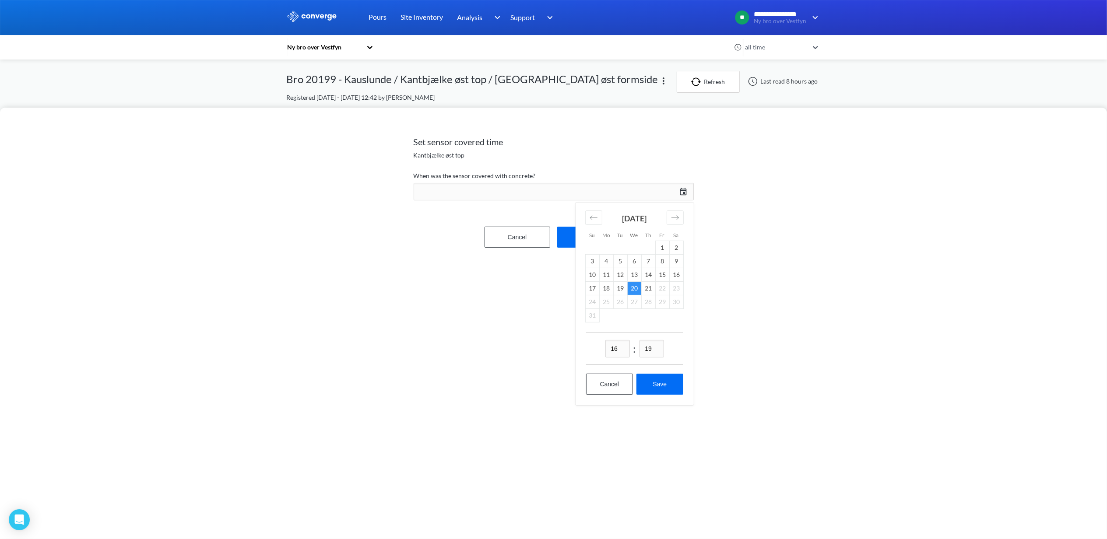
drag, startPoint x: 659, startPoint y: 347, endPoint x: 641, endPoint y: 348, distance: 18.0
click at [641, 348] on input "19" at bounding box center [652, 349] width 25 height 18
type input "00"
click at [662, 383] on button "Save" at bounding box center [659, 384] width 46 height 21
type input "16:00, 20th of August"
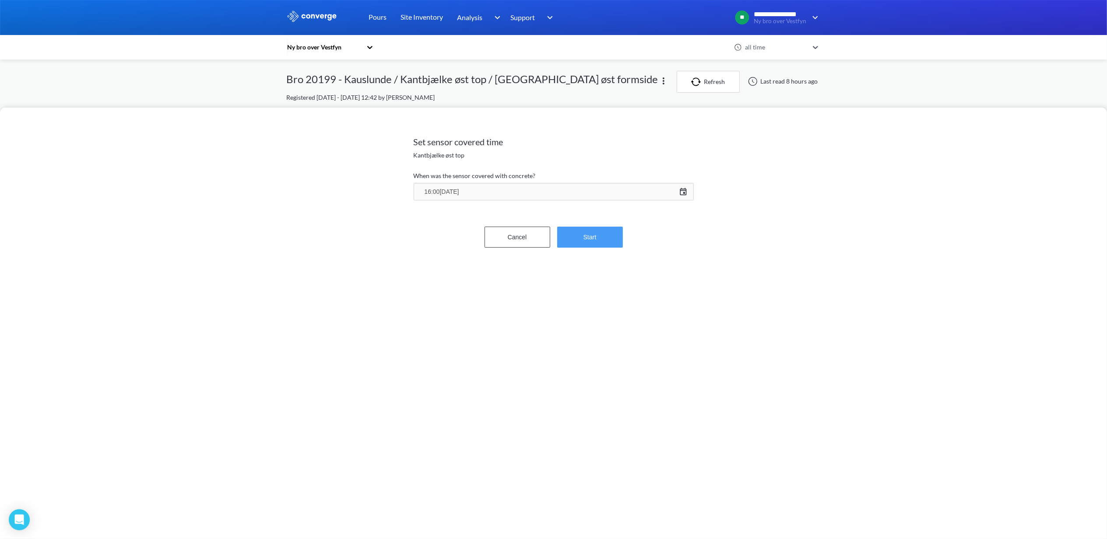
click at [615, 244] on button "Start" at bounding box center [590, 237] width 66 height 21
click at [596, 214] on button "Confirm" at bounding box center [590, 210] width 66 height 21
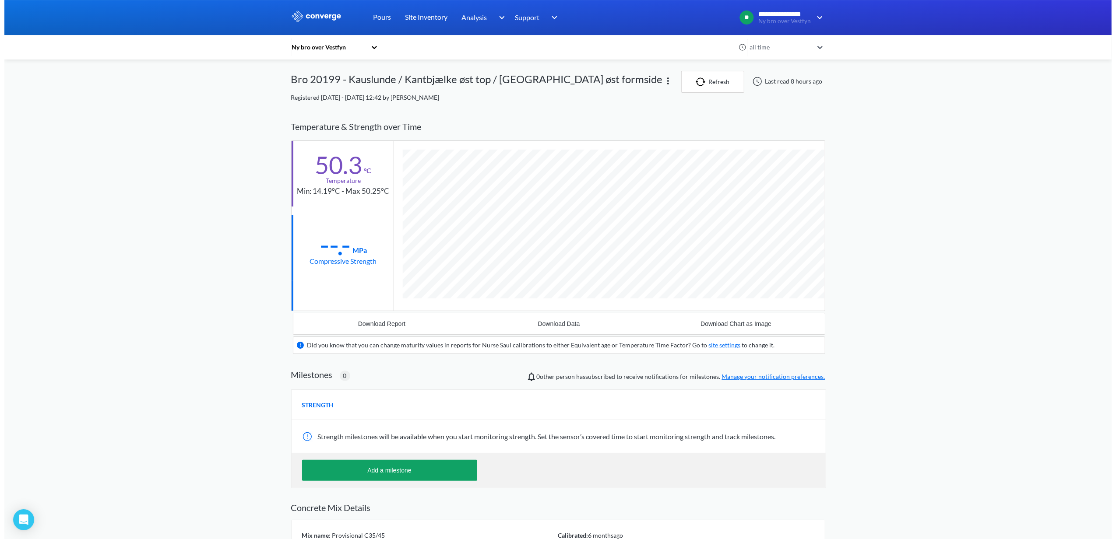
scroll to position [563, 534]
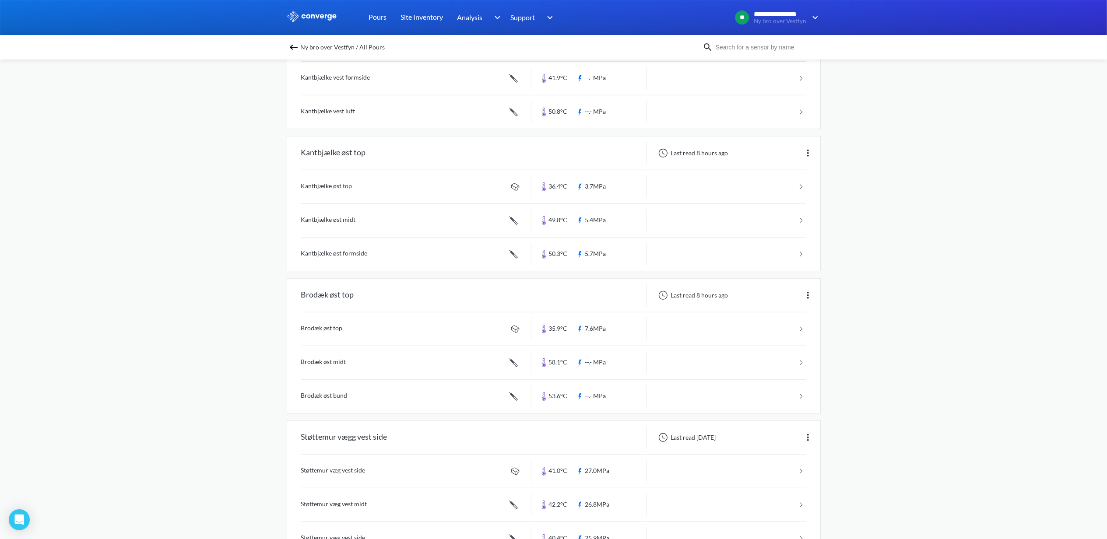
scroll to position [350, 0]
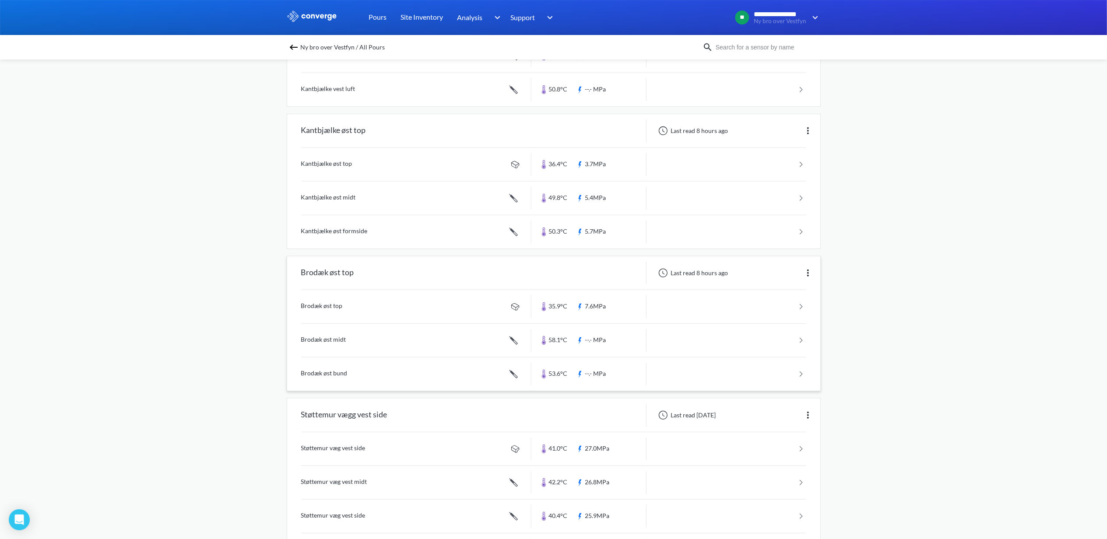
click at [346, 343] on link at bounding box center [553, 340] width 505 height 33
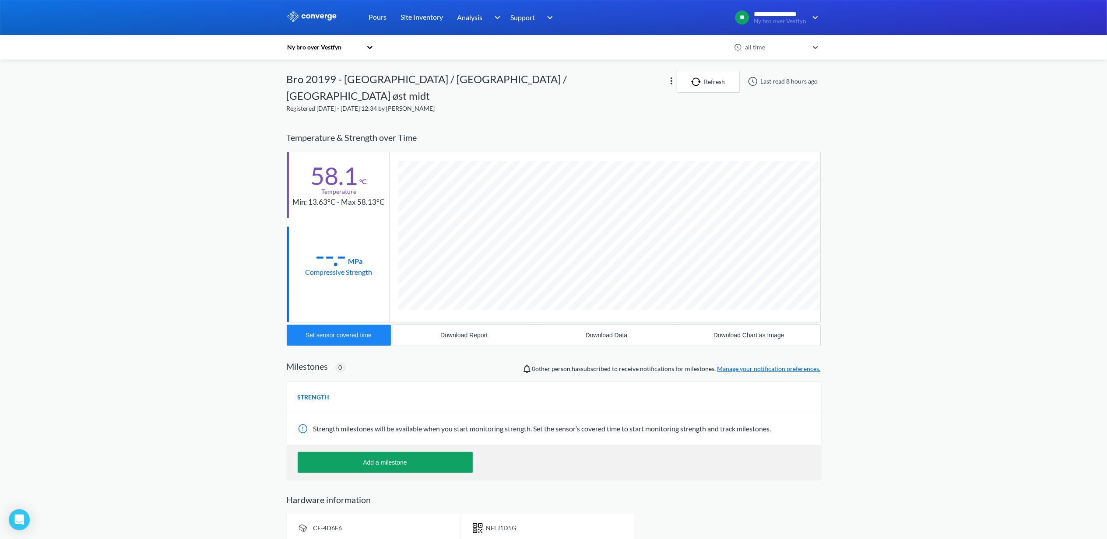
scroll to position [480, 534]
click at [328, 332] on div "Set sensor covered time" at bounding box center [339, 335] width 66 height 7
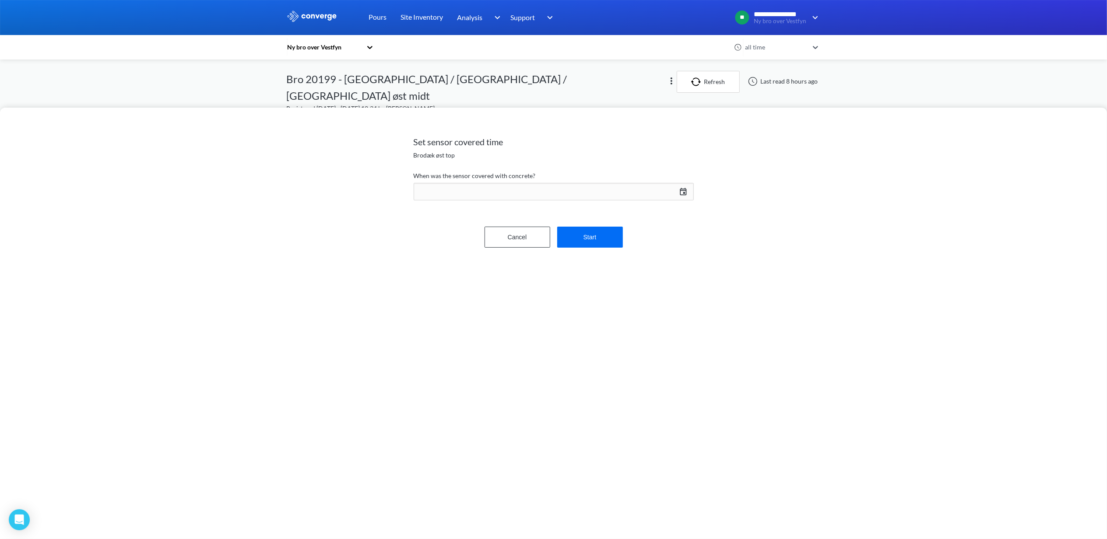
click at [684, 189] on div "[DATE] Press the down arrow key to interact with the calendar and select a date…" at bounding box center [554, 191] width 280 height 21
click at [636, 288] on td "20" at bounding box center [634, 289] width 14 height 14
drag, startPoint x: 623, startPoint y: 349, endPoint x: 596, endPoint y: 353, distance: 27.4
click at [596, 352] on div "15 : 20" at bounding box center [634, 349] width 97 height 32
type input "07"
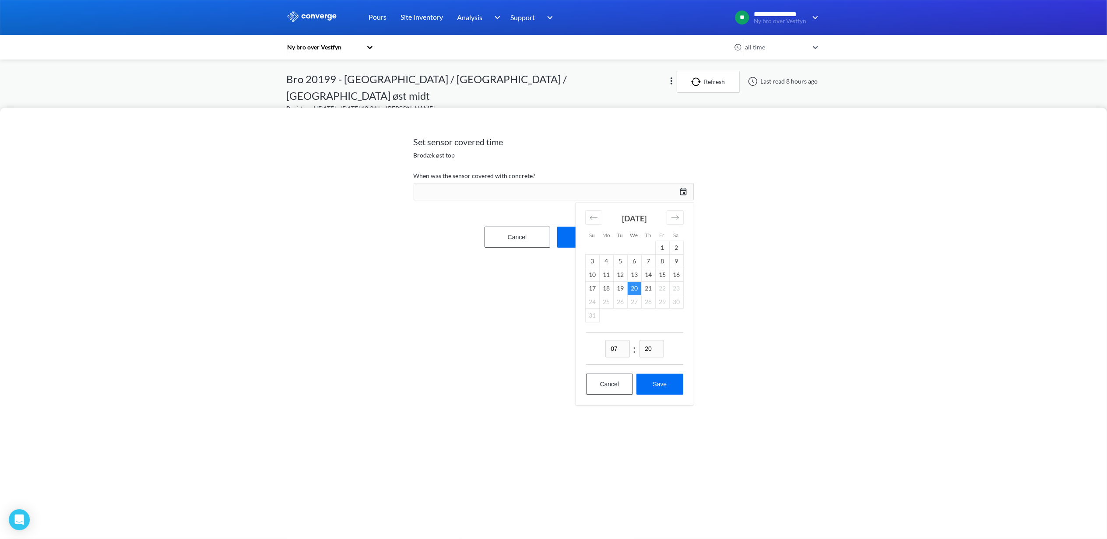
drag, startPoint x: 652, startPoint y: 352, endPoint x: 643, endPoint y: 357, distance: 10.0
click at [643, 357] on input "20" at bounding box center [652, 349] width 25 height 18
click at [646, 351] on input "57" at bounding box center [652, 349] width 25 height 18
type input "40"
click at [669, 390] on button "Save" at bounding box center [659, 384] width 46 height 21
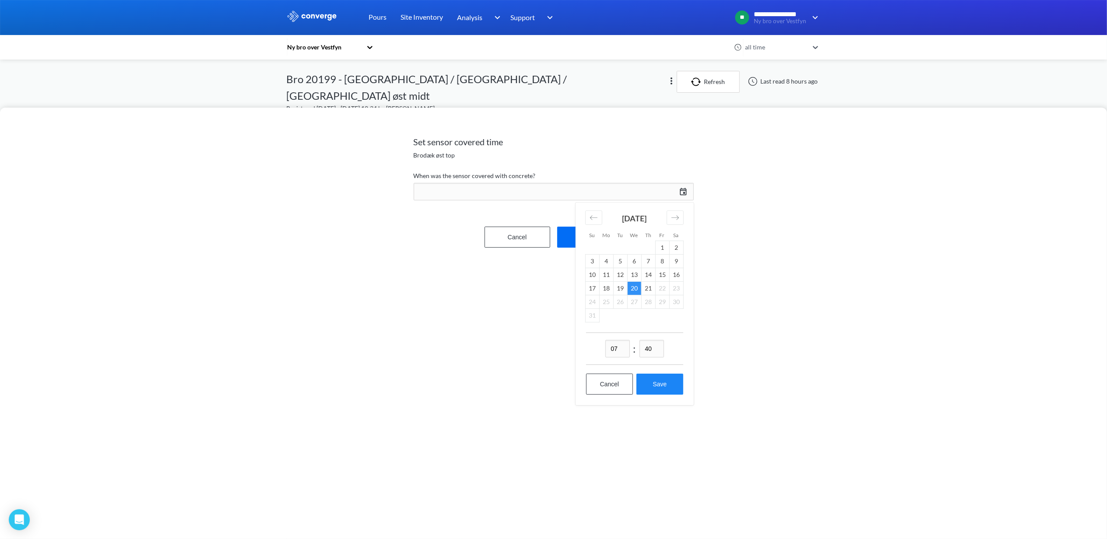
type input "07:40, 20th of August"
click at [601, 246] on button "Start" at bounding box center [590, 237] width 66 height 21
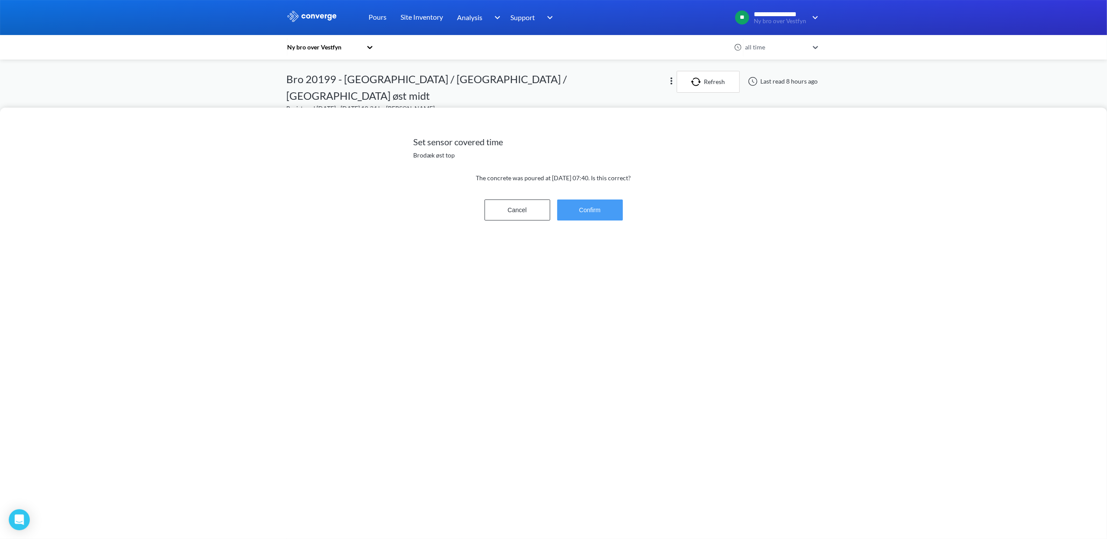
click at [590, 206] on button "Confirm" at bounding box center [590, 210] width 66 height 21
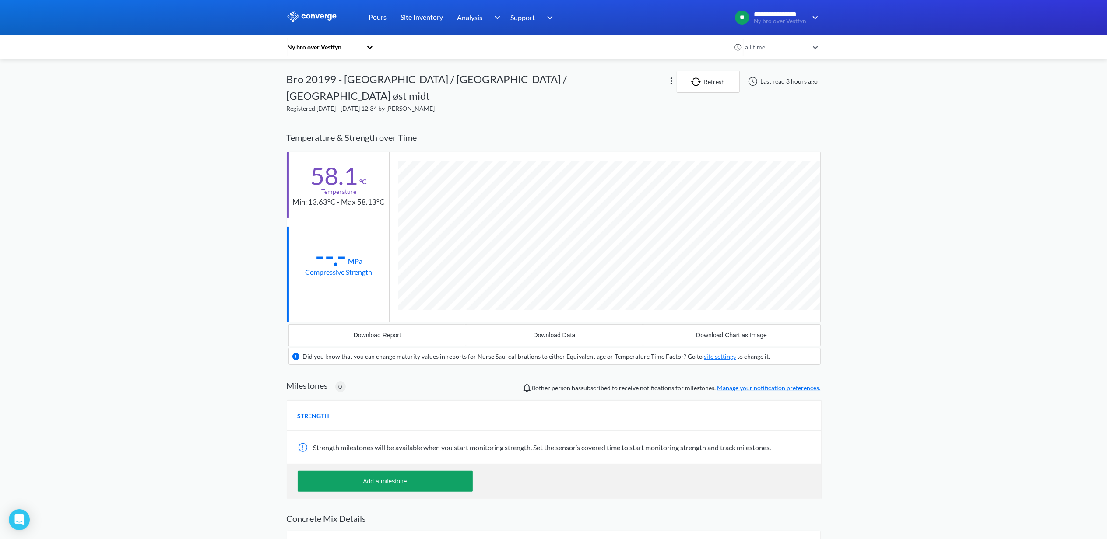
scroll to position [563, 534]
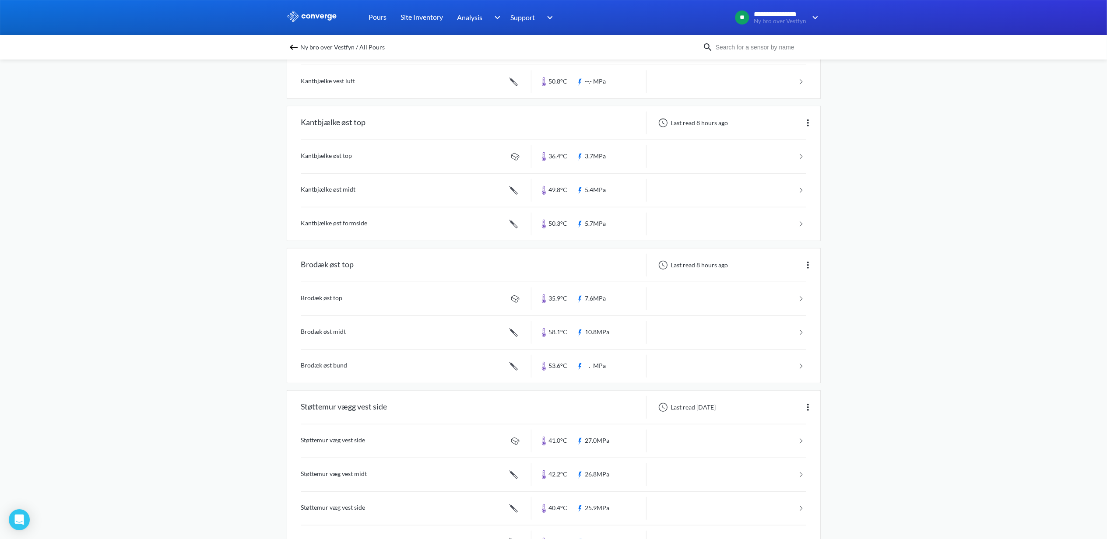
scroll to position [408, 0]
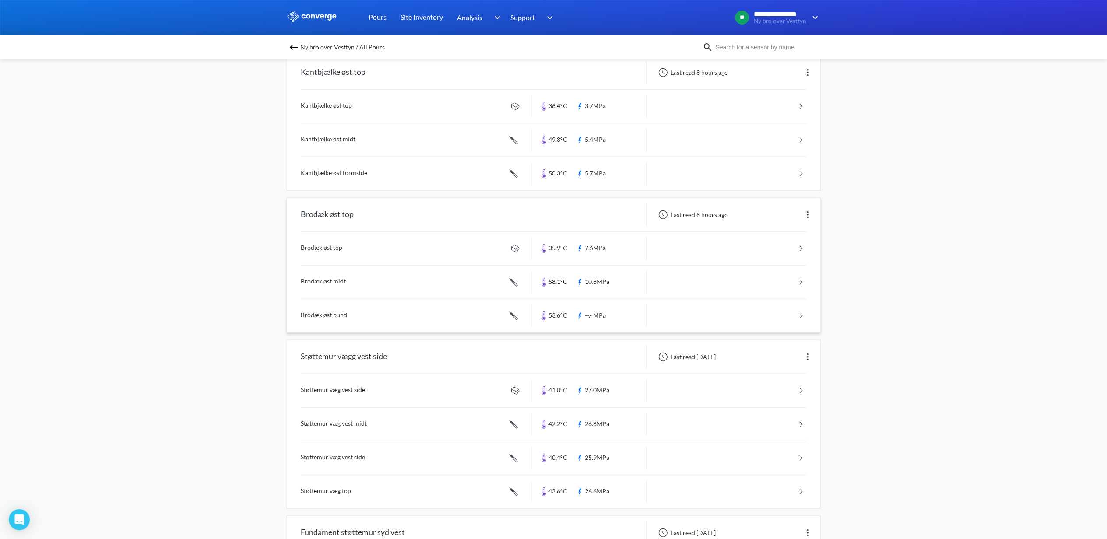
click at [327, 318] on link at bounding box center [553, 315] width 505 height 33
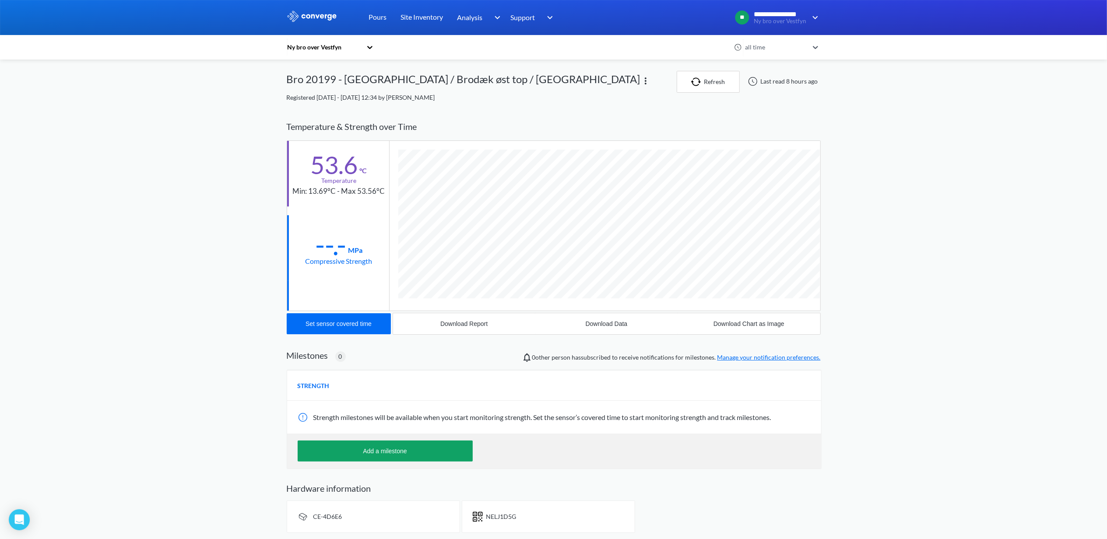
scroll to position [480, 534]
click at [310, 327] on div "Set sensor covered time" at bounding box center [339, 323] width 66 height 7
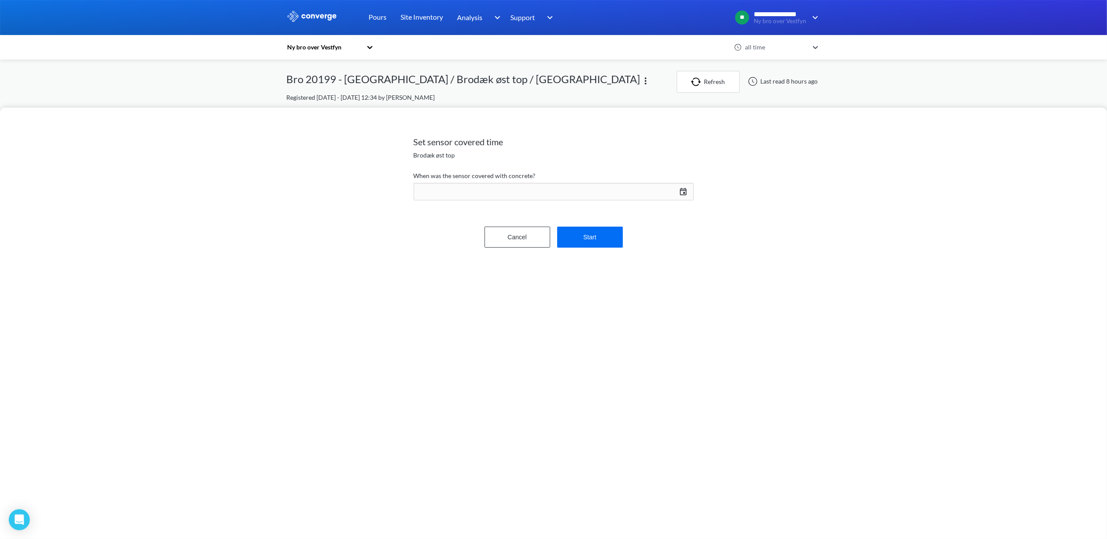
click at [682, 190] on div "[DATE] Press the down arrow key to interact with the calendar and select a date…" at bounding box center [554, 191] width 280 height 21
click at [633, 288] on td "20" at bounding box center [634, 289] width 14 height 14
drag, startPoint x: 621, startPoint y: 354, endPoint x: 606, endPoint y: 355, distance: 14.6
click at [606, 355] on input "15" at bounding box center [617, 349] width 25 height 18
type input "06"
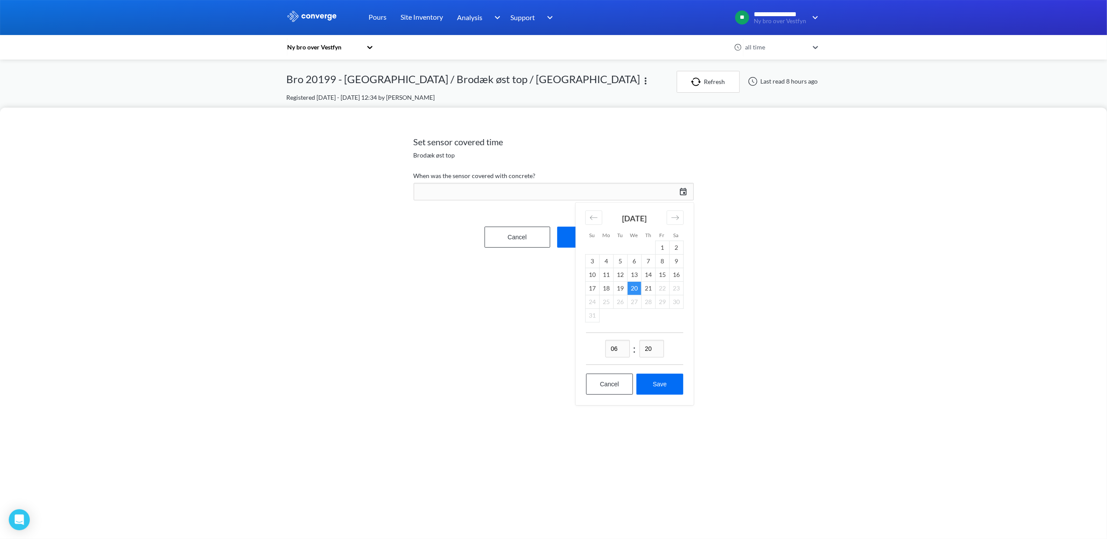
drag, startPoint x: 655, startPoint y: 351, endPoint x: 641, endPoint y: 354, distance: 14.4
click at [641, 354] on input "20" at bounding box center [652, 349] width 25 height 18
type input "40"
click at [665, 387] on button "Save" at bounding box center [659, 384] width 46 height 21
type input "06:40, 20th of August"
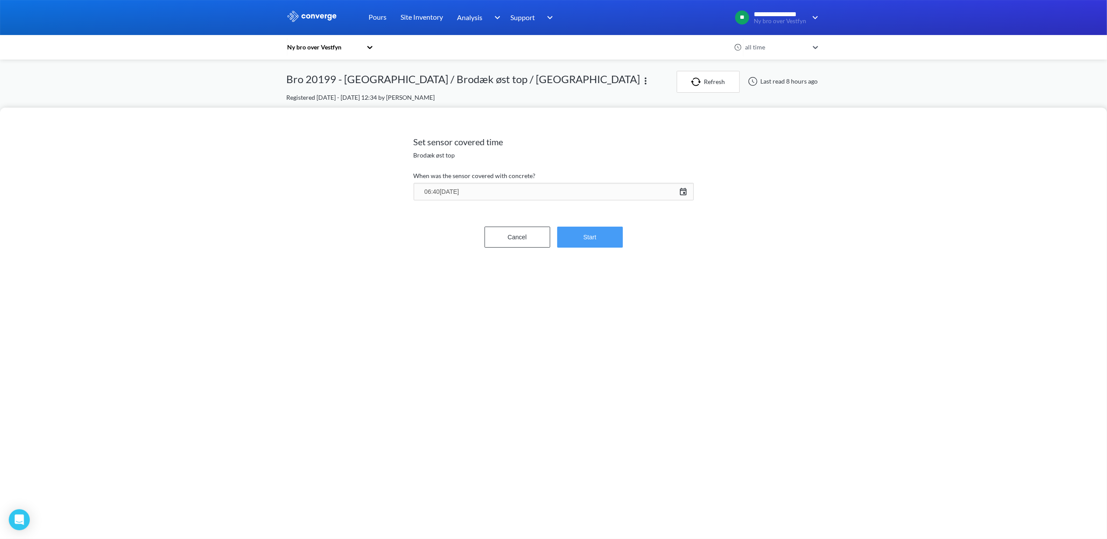
click at [599, 232] on button "Start" at bounding box center [590, 237] width 66 height 21
click at [589, 215] on button "Confirm" at bounding box center [590, 210] width 66 height 21
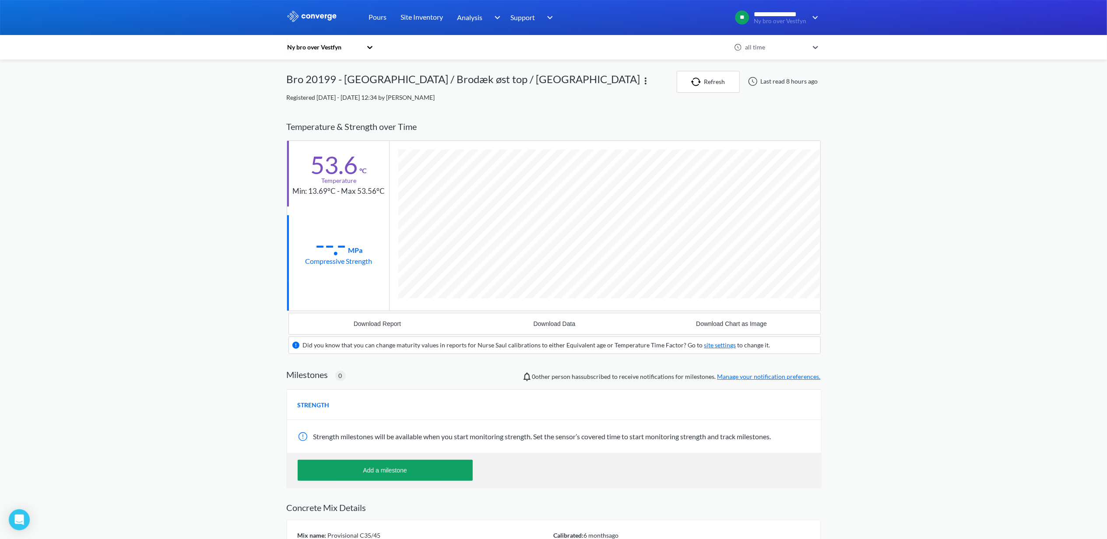
scroll to position [563, 534]
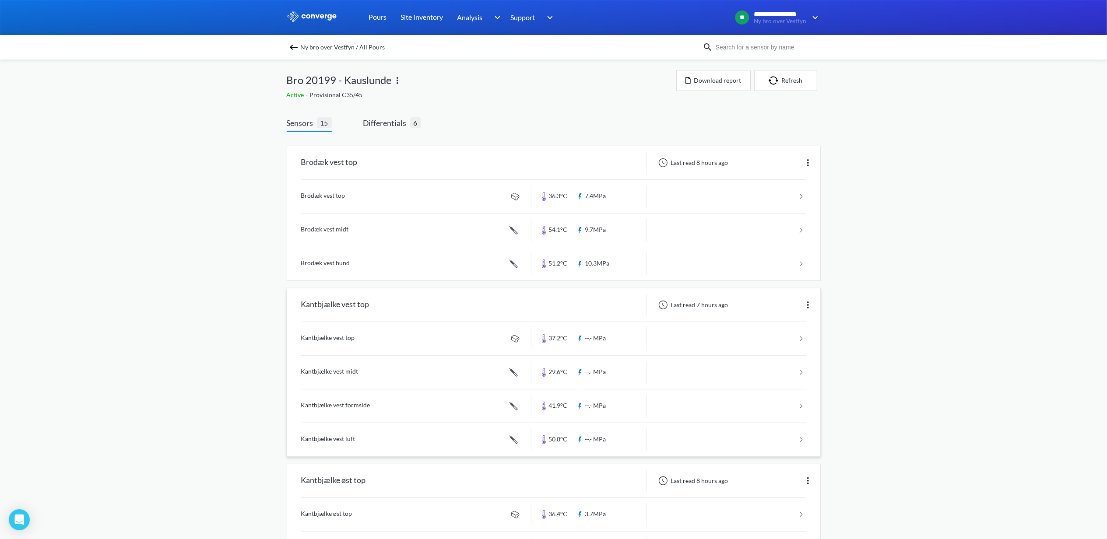
click at [351, 341] on link at bounding box center [553, 338] width 505 height 33
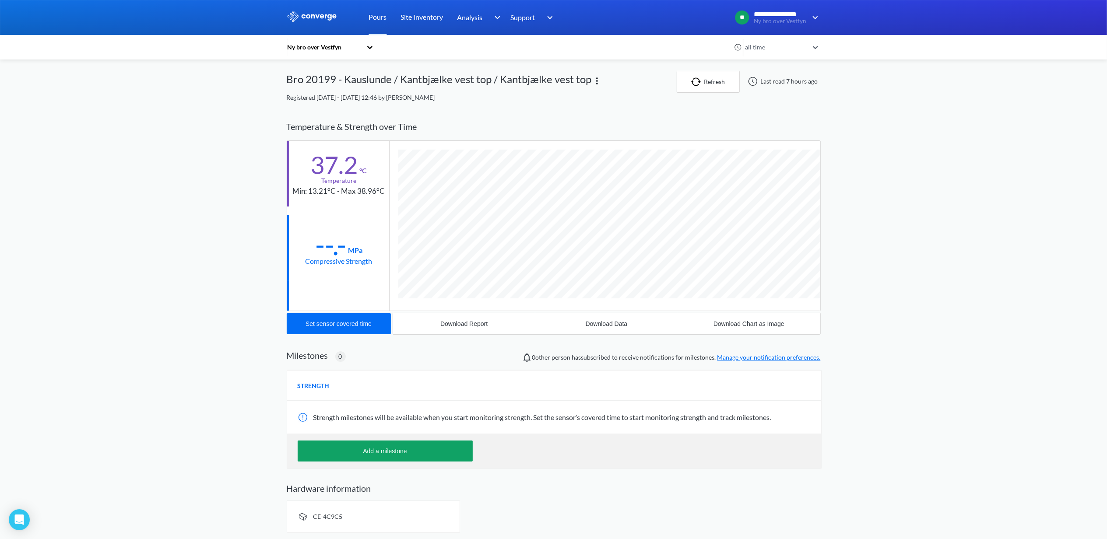
scroll to position [464, 534]
click at [345, 327] on div "Set sensor covered time" at bounding box center [339, 323] width 66 height 7
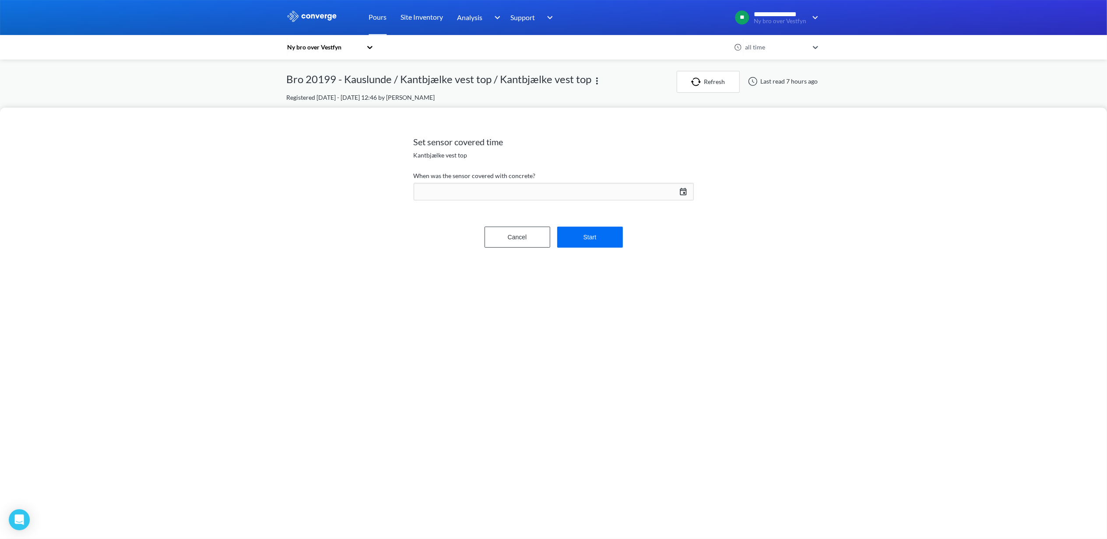
click at [678, 193] on div "[DATE] Press the down arrow key to interact with the calendar and select a date…" at bounding box center [554, 191] width 280 height 21
click at [636, 292] on td "20" at bounding box center [634, 289] width 14 height 14
drag, startPoint x: 622, startPoint y: 352, endPoint x: 599, endPoint y: 355, distance: 23.0
click at [599, 355] on div "15 : 21" at bounding box center [634, 349] width 97 height 32
type input "17"
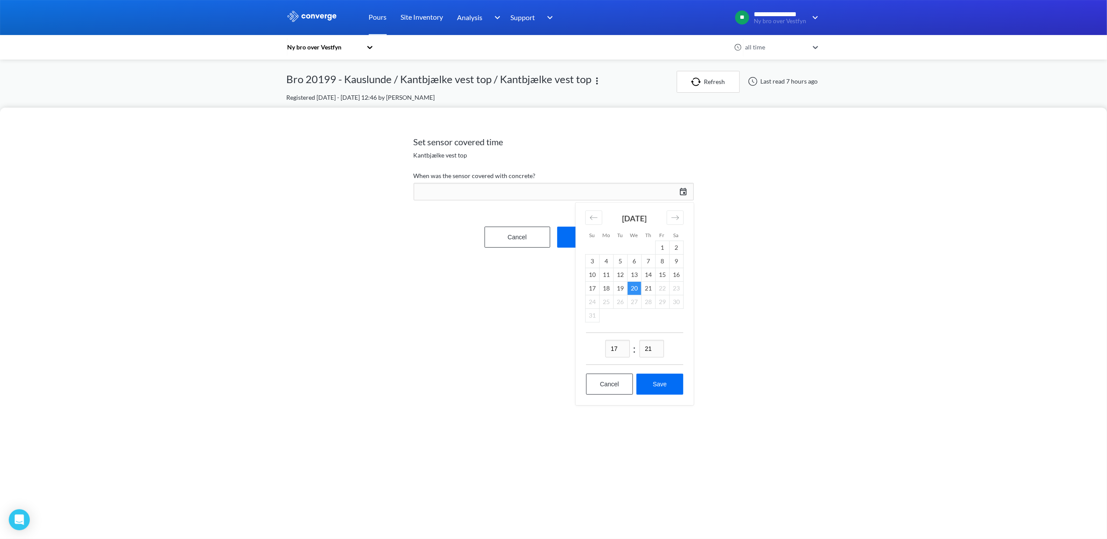
drag, startPoint x: 653, startPoint y: 351, endPoint x: 645, endPoint y: 351, distance: 8.3
click at [645, 351] on input "21" at bounding box center [652, 349] width 25 height 18
type input "15"
click at [666, 380] on button "Save" at bounding box center [659, 384] width 46 height 21
type input "17:15, 20th of August"
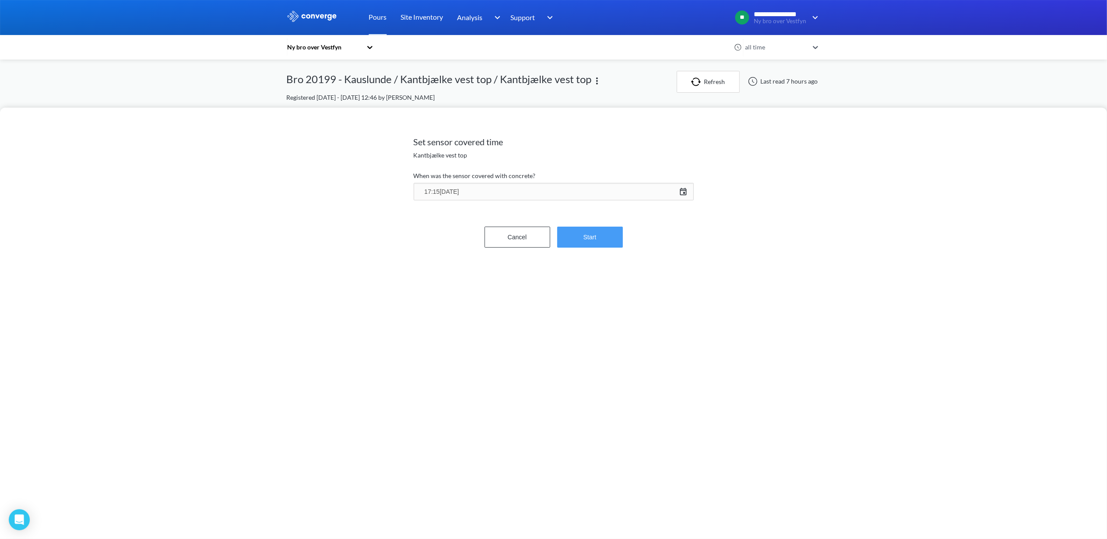
click at [584, 239] on button "Start" at bounding box center [590, 237] width 66 height 21
click at [592, 198] on div "Cancel Confirm" at bounding box center [554, 210] width 280 height 28
click at [591, 205] on button "Confirm" at bounding box center [590, 210] width 66 height 21
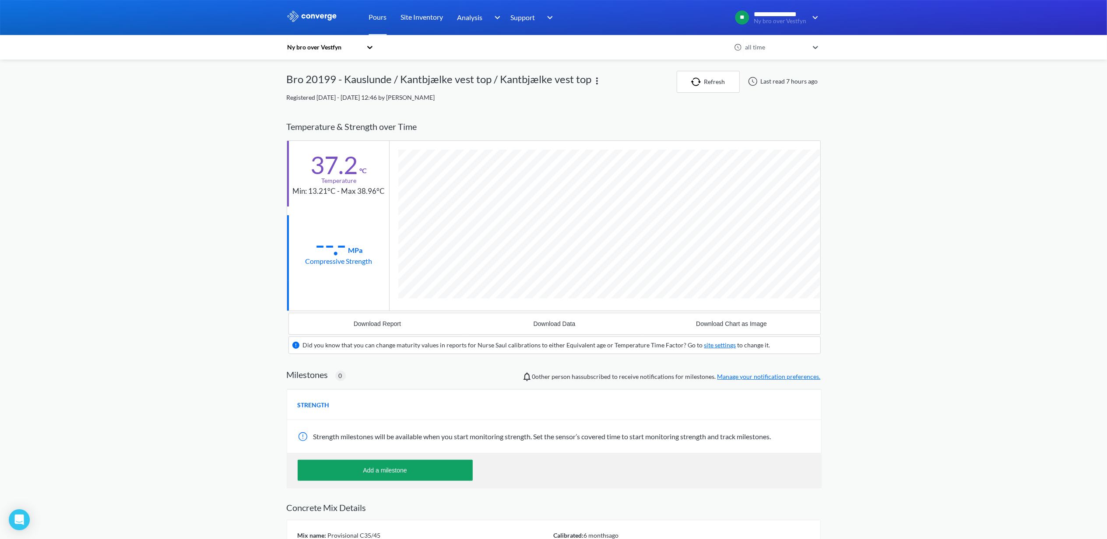
scroll to position [547, 534]
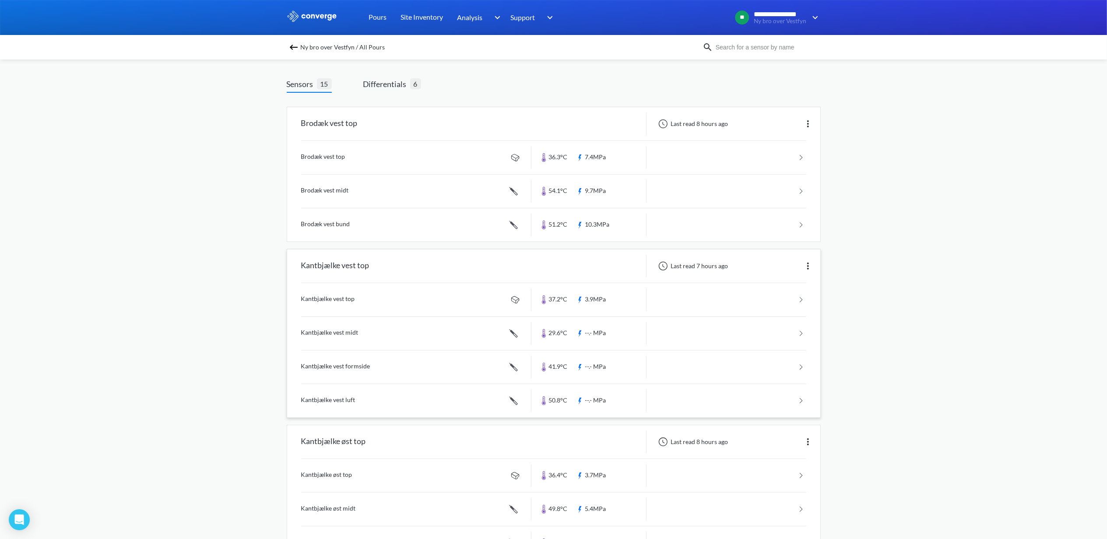
scroll to position [58, 0]
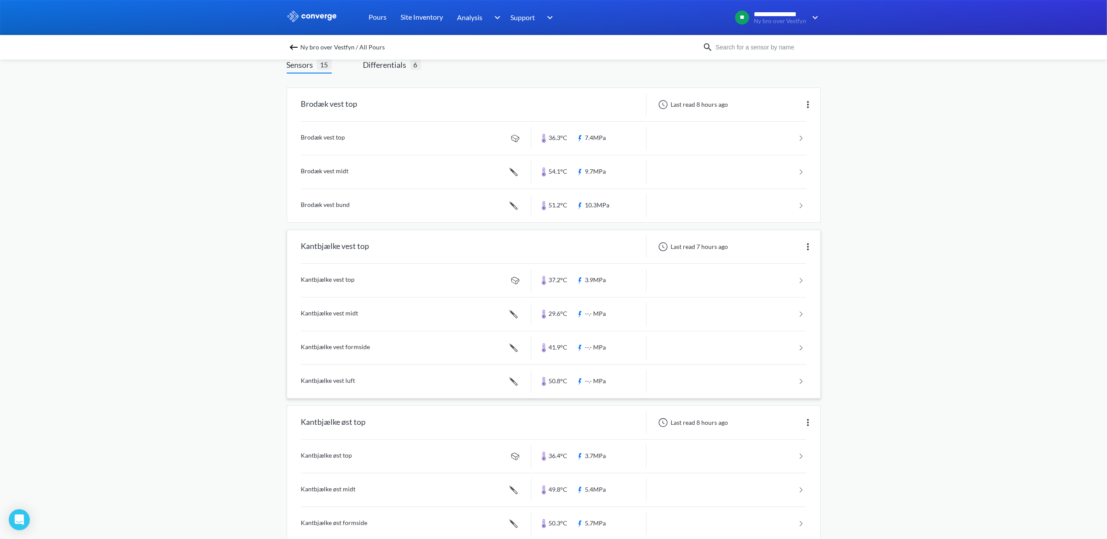
click at [346, 318] on link at bounding box center [553, 314] width 505 height 33
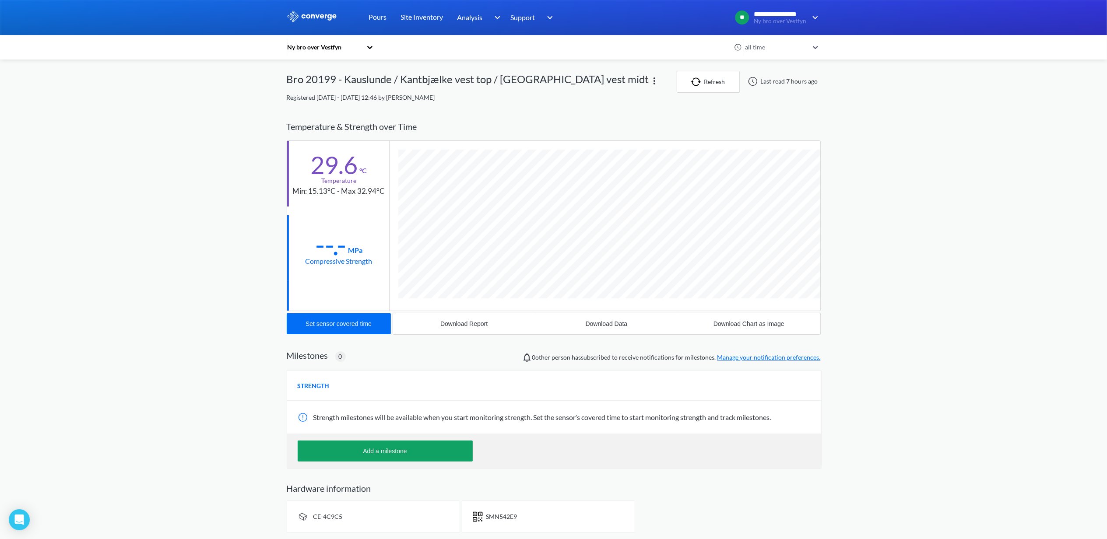
scroll to position [480, 534]
click at [355, 327] on div "Set sensor covered time" at bounding box center [339, 323] width 66 height 7
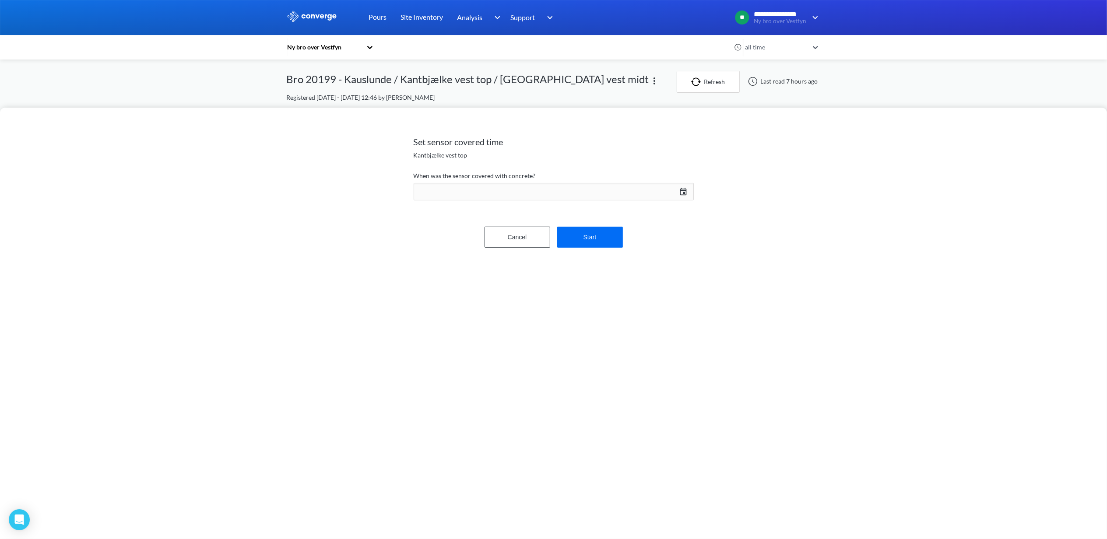
click at [685, 190] on div "[DATE] Press the down arrow key to interact with the calendar and select a date…" at bounding box center [554, 191] width 280 height 21
click at [632, 293] on td "20" at bounding box center [634, 289] width 14 height 14
drag, startPoint x: 624, startPoint y: 346, endPoint x: 574, endPoint y: 358, distance: 51.4
click at [574, 358] on div "Set sensor covered time Kantbjælke vest top When was the sensor covered with co…" at bounding box center [553, 324] width 1107 height 432
type input "17"
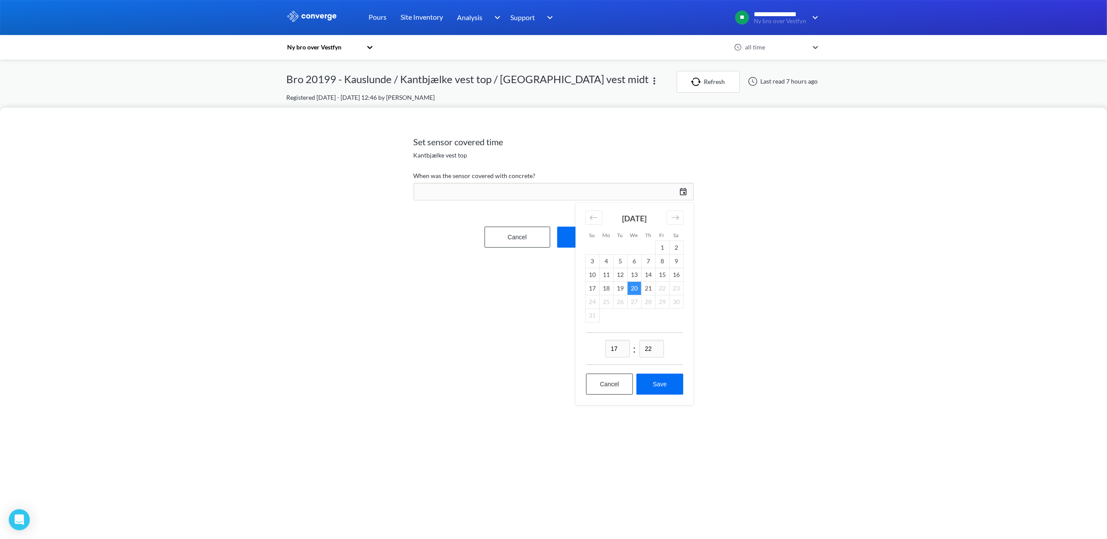
drag, startPoint x: 657, startPoint y: 350, endPoint x: 643, endPoint y: 353, distance: 13.8
click at [643, 353] on input "22" at bounding box center [652, 349] width 25 height 18
type input "30"
click at [658, 377] on button "Save" at bounding box center [659, 384] width 46 height 21
type input "17:30, 20th of August"
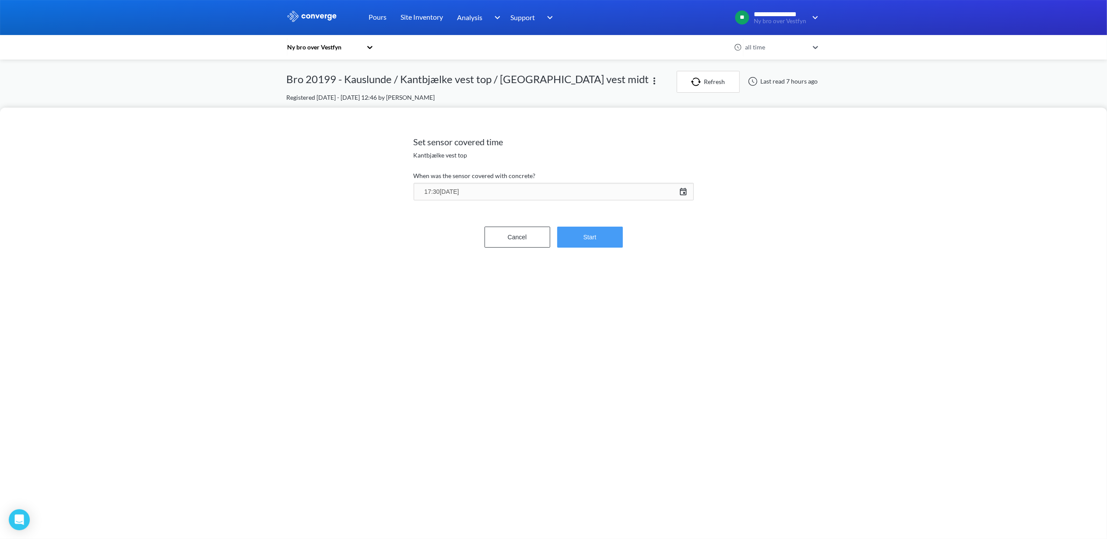
click at [590, 229] on button "Start" at bounding box center [590, 237] width 66 height 21
click at [589, 218] on button "Confirm" at bounding box center [590, 210] width 66 height 21
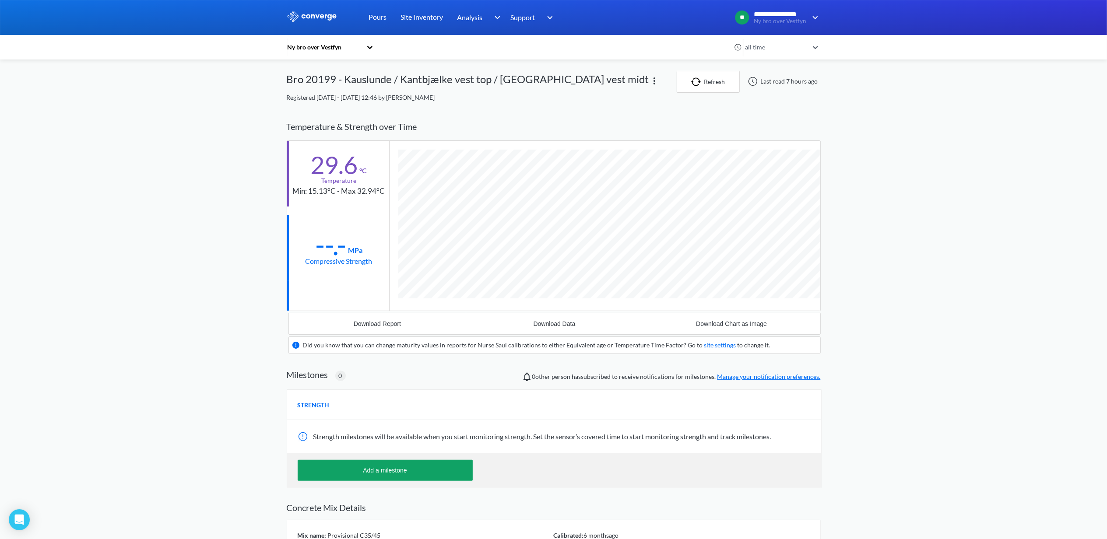
scroll to position [563, 534]
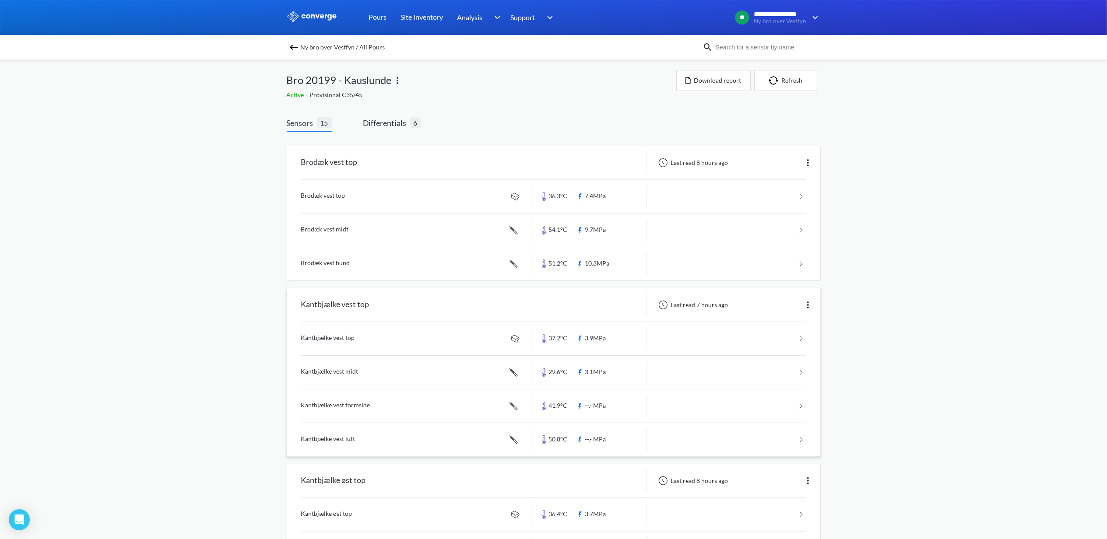
click at [356, 407] on link at bounding box center [553, 406] width 505 height 33
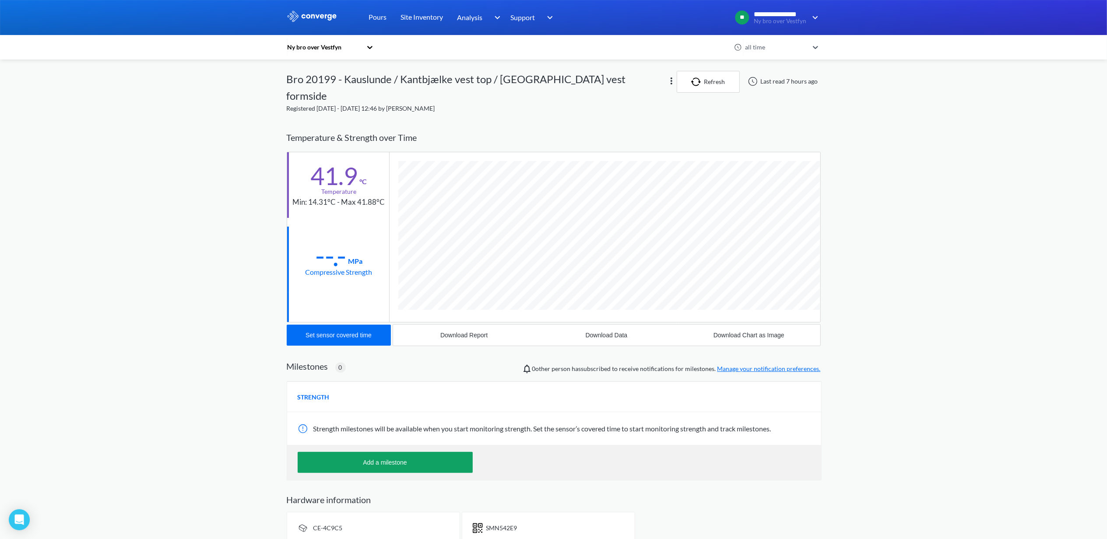
scroll to position [480, 534]
click at [355, 325] on button "Set sensor covered time" at bounding box center [339, 335] width 104 height 21
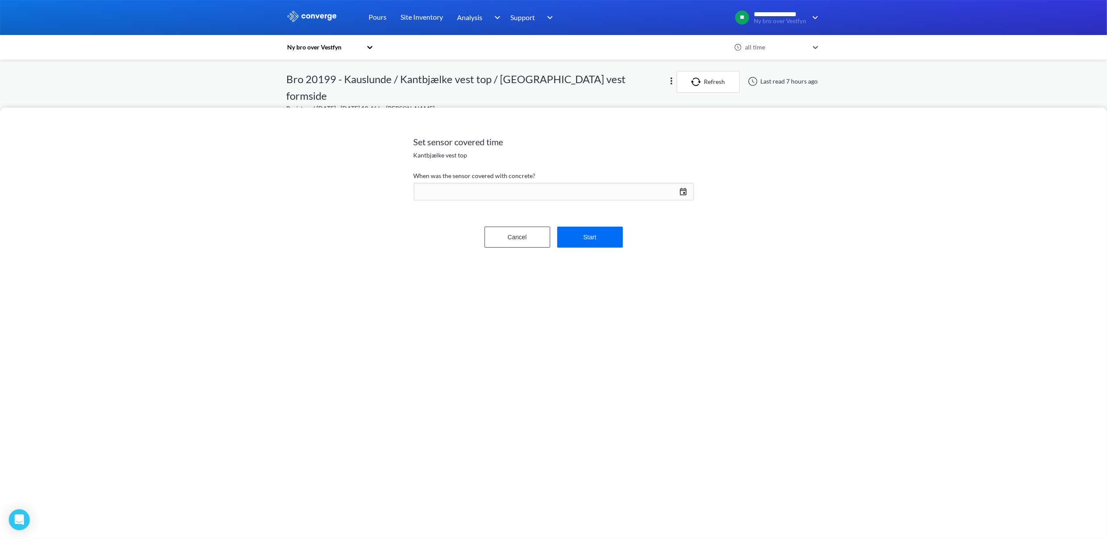
click at [683, 191] on div "[DATE] Press the down arrow key to interact with the calendar and select a date…" at bounding box center [554, 191] width 280 height 21
click at [636, 287] on td "20" at bounding box center [634, 289] width 14 height 14
drag, startPoint x: 603, startPoint y: 352, endPoint x: 596, endPoint y: 354, distance: 7.2
click at [596, 354] on div "15 : 22" at bounding box center [634, 349] width 97 height 32
type input "16"
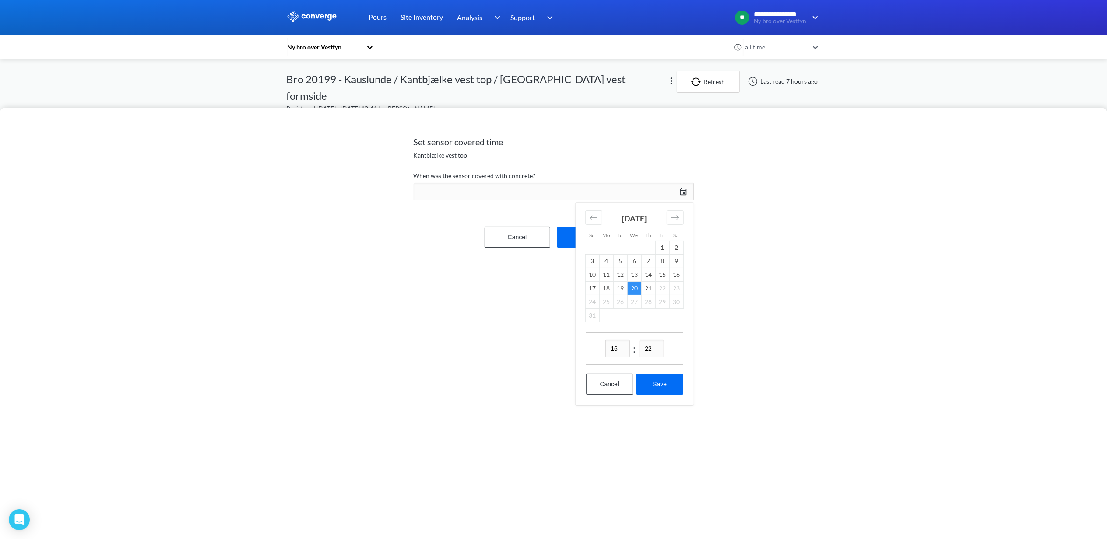
drag, startPoint x: 657, startPoint y: 349, endPoint x: 638, endPoint y: 354, distance: 19.0
click at [638, 354] on div "16 : 22" at bounding box center [634, 349] width 97 height 32
type input "15"
click at [661, 382] on button "Save" at bounding box center [659, 384] width 46 height 21
type input "16:15, 20th of August"
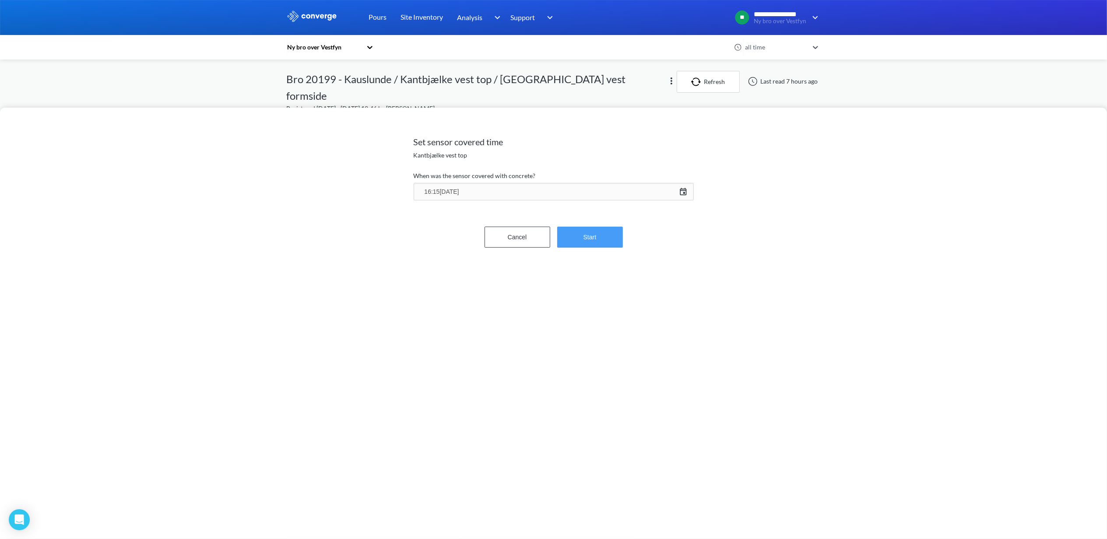
click at [597, 237] on button "Start" at bounding box center [590, 237] width 66 height 21
click at [610, 198] on div "Cancel Confirm" at bounding box center [554, 210] width 280 height 28
click at [598, 212] on button "Confirm" at bounding box center [590, 210] width 66 height 21
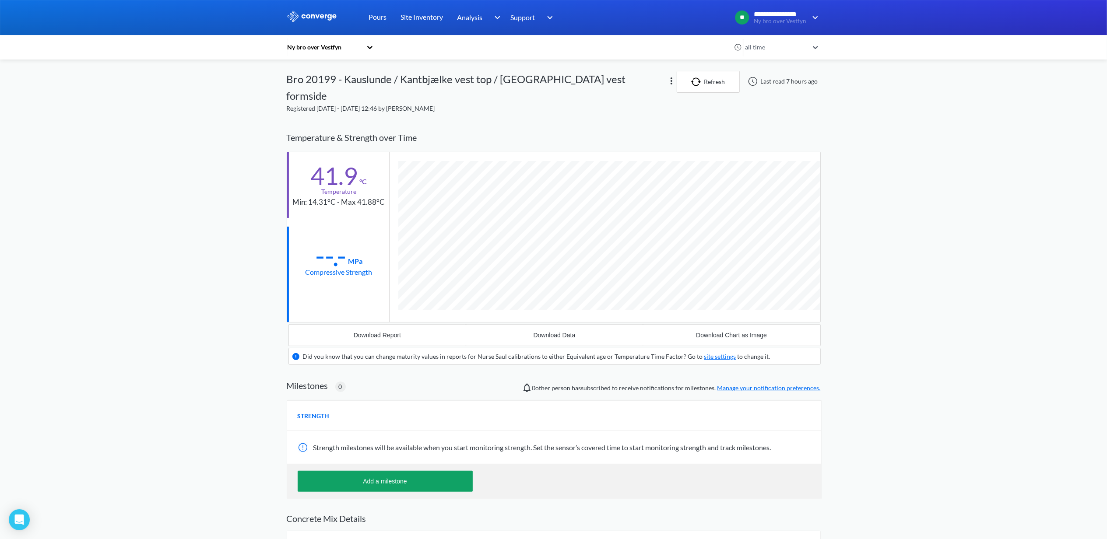
scroll to position [563, 534]
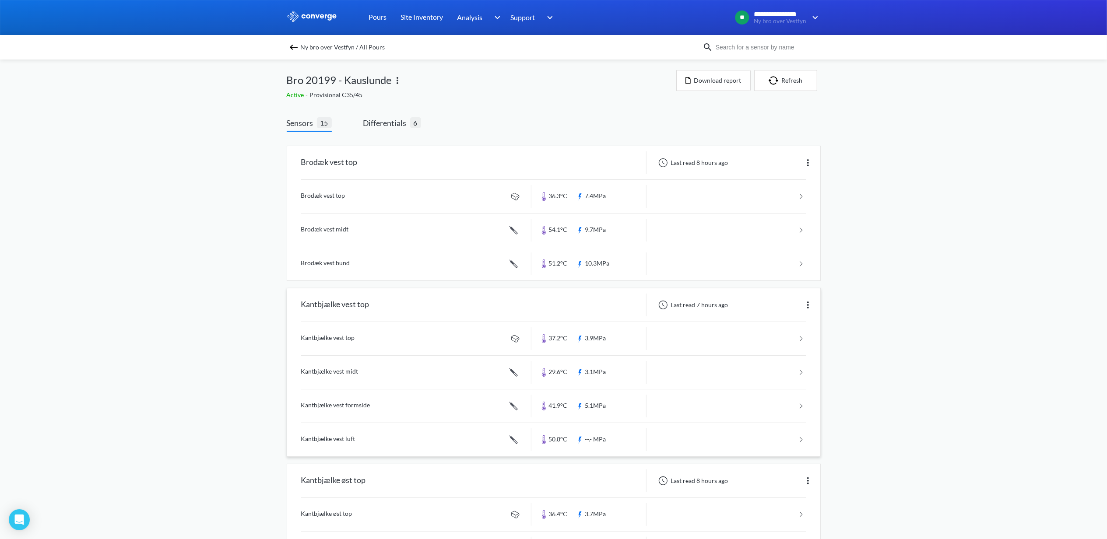
click at [330, 442] on link at bounding box center [553, 439] width 505 height 33
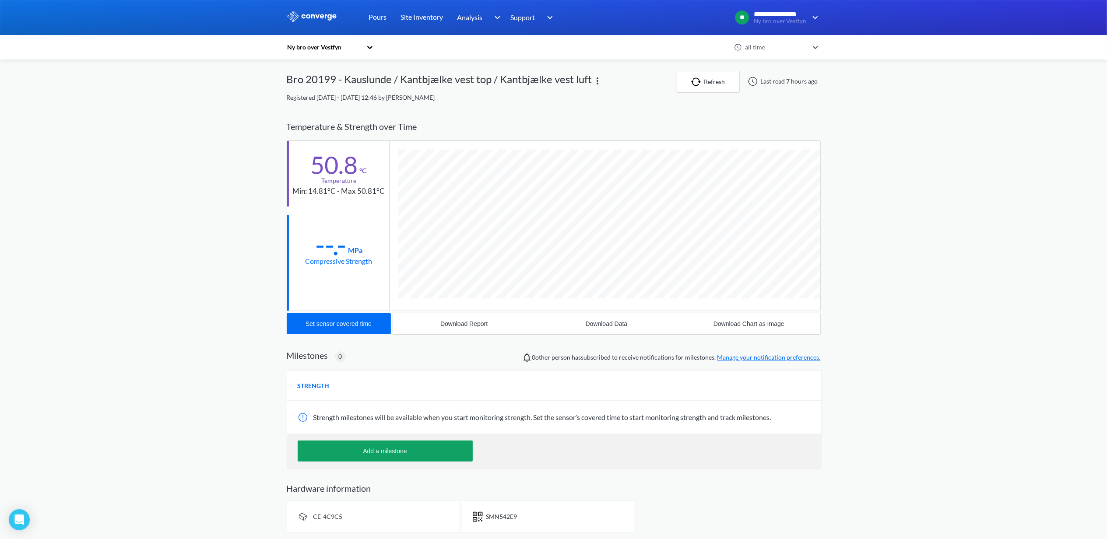
scroll to position [480, 534]
click at [344, 323] on div "Set sensor covered time" at bounding box center [339, 323] width 66 height 7
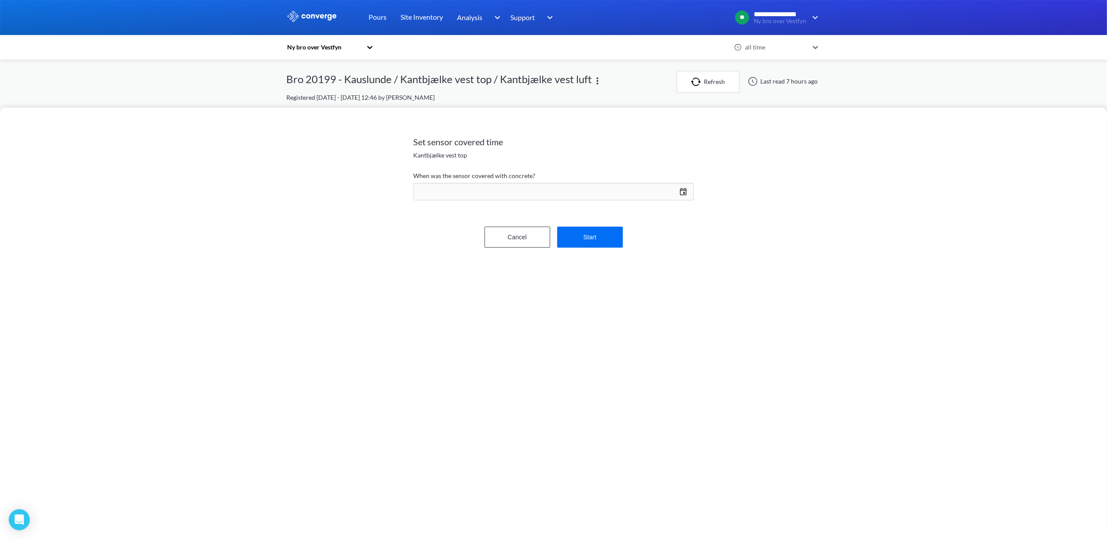
click at [680, 187] on div "[DATE] Press the down arrow key to interact with the calendar and select a date…" at bounding box center [554, 191] width 280 height 21
click at [633, 288] on td "20" at bounding box center [634, 289] width 14 height 14
drag, startPoint x: 622, startPoint y: 347, endPoint x: 613, endPoint y: 348, distance: 8.9
click at [613, 348] on input "15" at bounding box center [617, 349] width 25 height 18
type input "16"
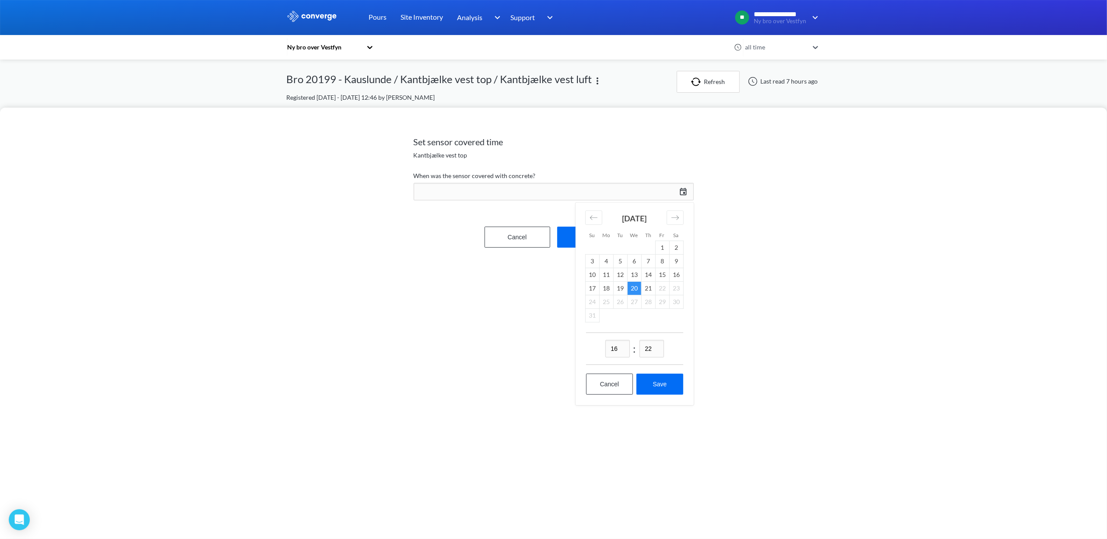
drag, startPoint x: 657, startPoint y: 352, endPoint x: 641, endPoint y: 352, distance: 15.8
click at [641, 352] on input "22" at bounding box center [652, 349] width 25 height 18
type input "30"
click at [654, 381] on button "Save" at bounding box center [659, 384] width 46 height 21
type input "16:30, 20th of August"
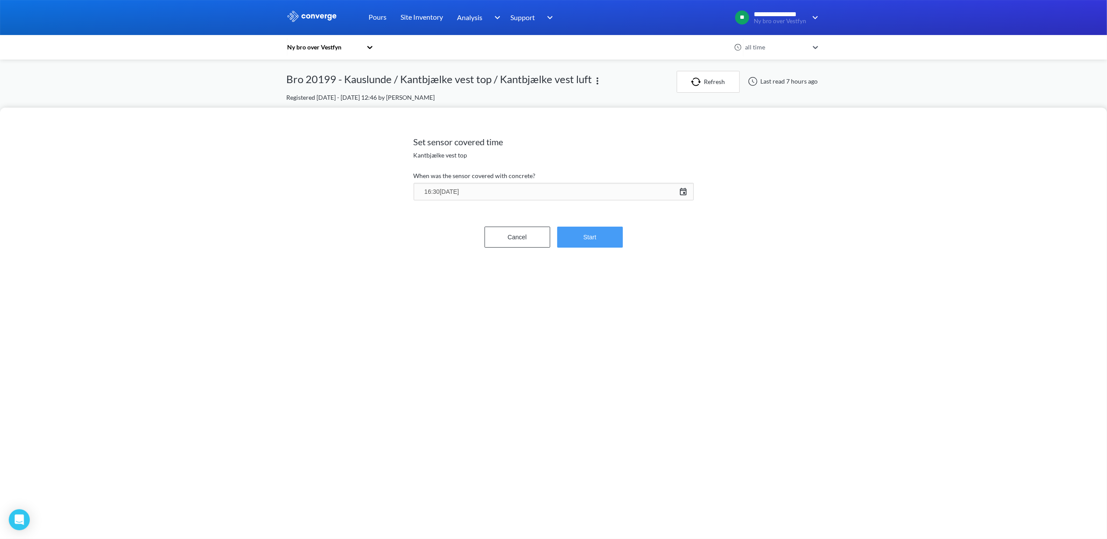
click at [577, 227] on button "Start" at bounding box center [590, 237] width 66 height 21
click at [587, 213] on button "Confirm" at bounding box center [590, 210] width 66 height 21
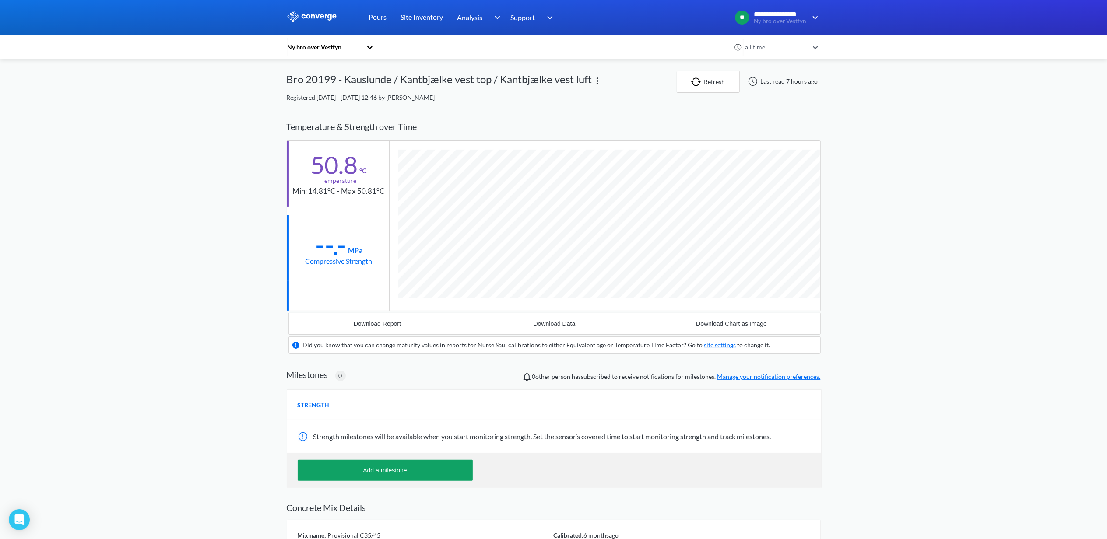
scroll to position [563, 534]
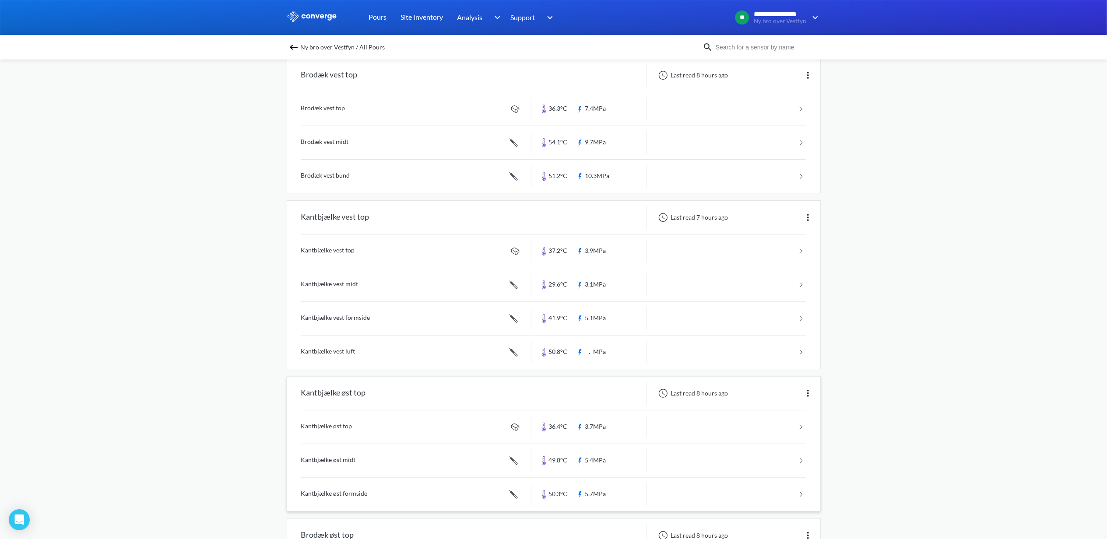
scroll to position [116, 0]
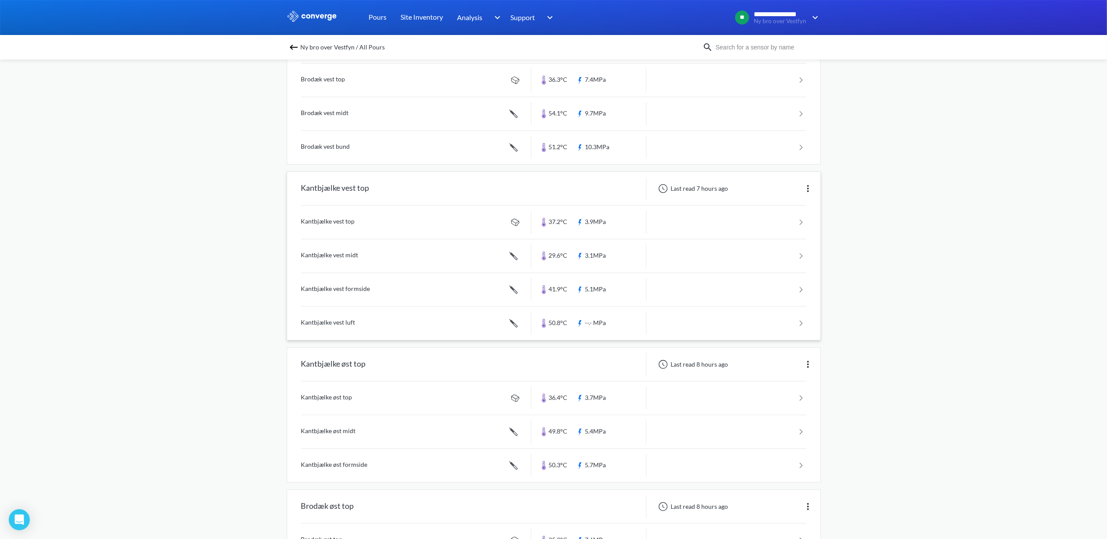
click at [342, 324] on link at bounding box center [553, 323] width 505 height 33
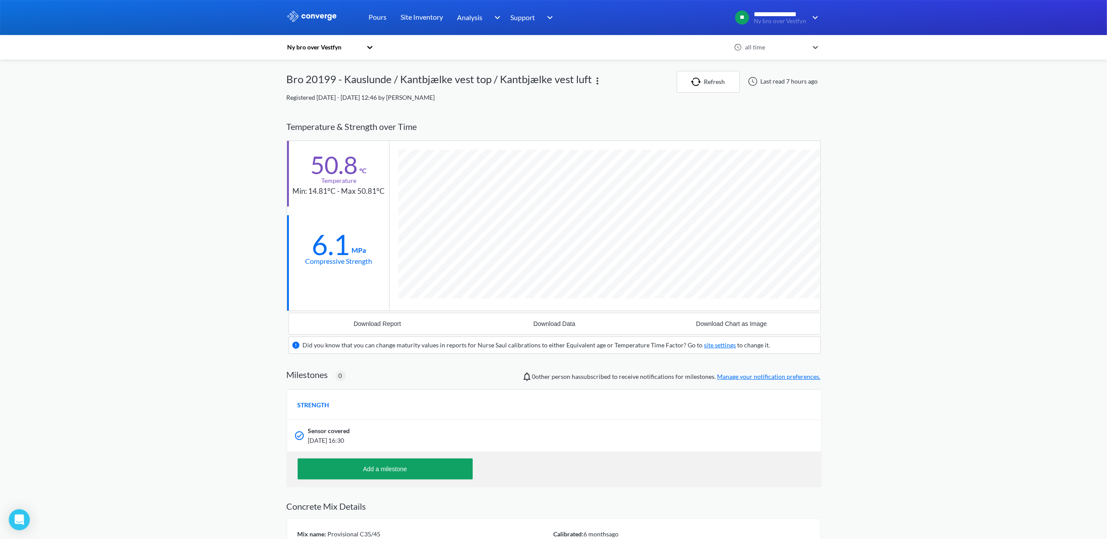
scroll to position [562, 534]
